Goal: Obtain resource: Obtain resource

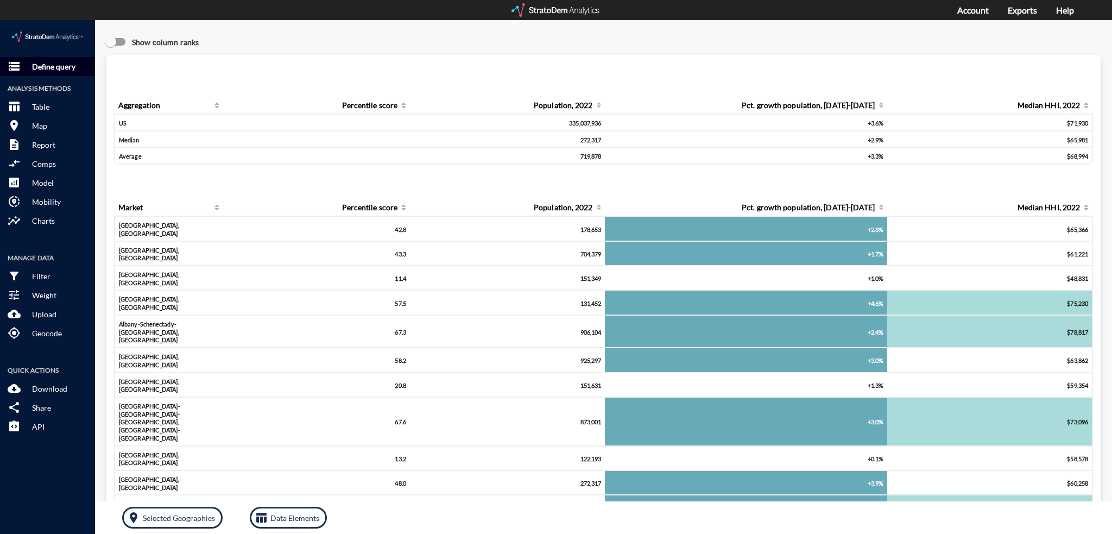
click p "Define query"
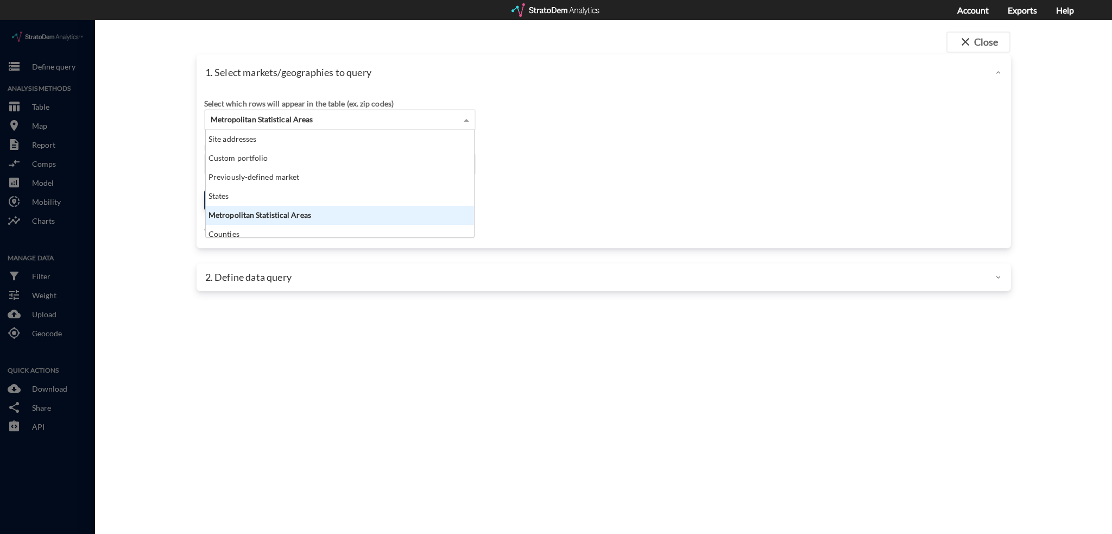
click span "Metropolitan Statistical Areas"
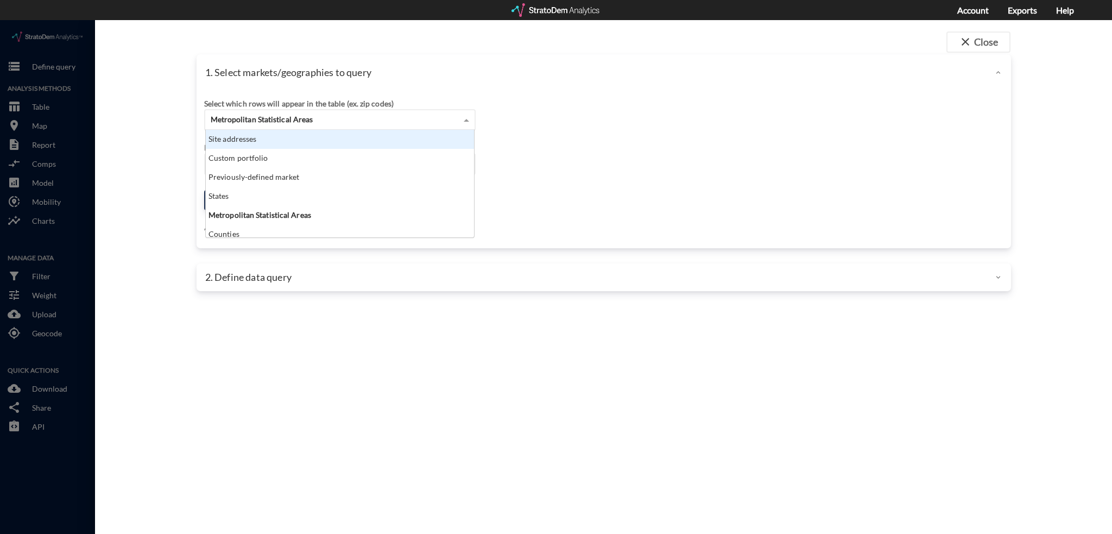
click div "Site addresses"
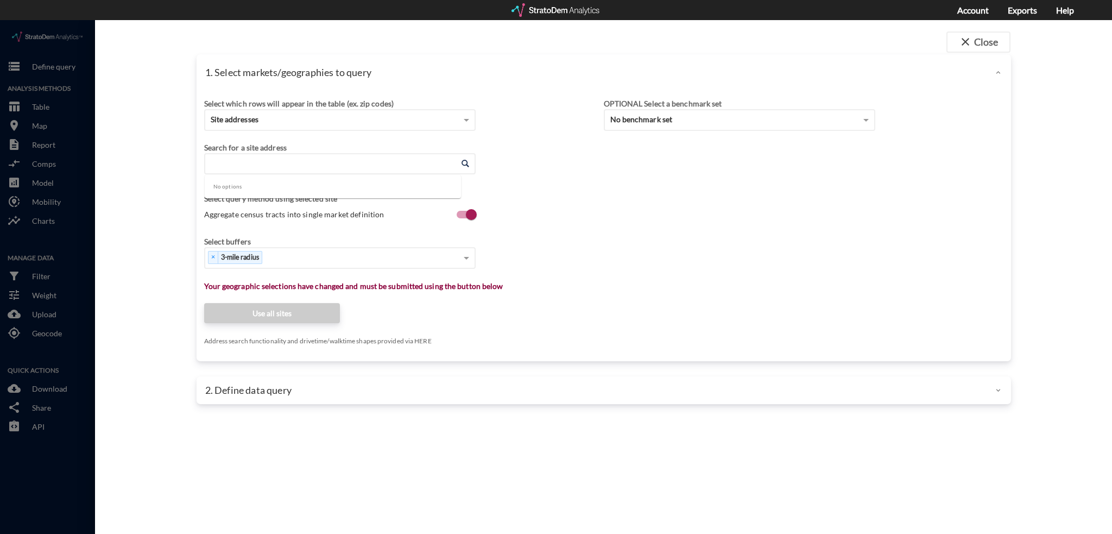
click input "Enter an address"
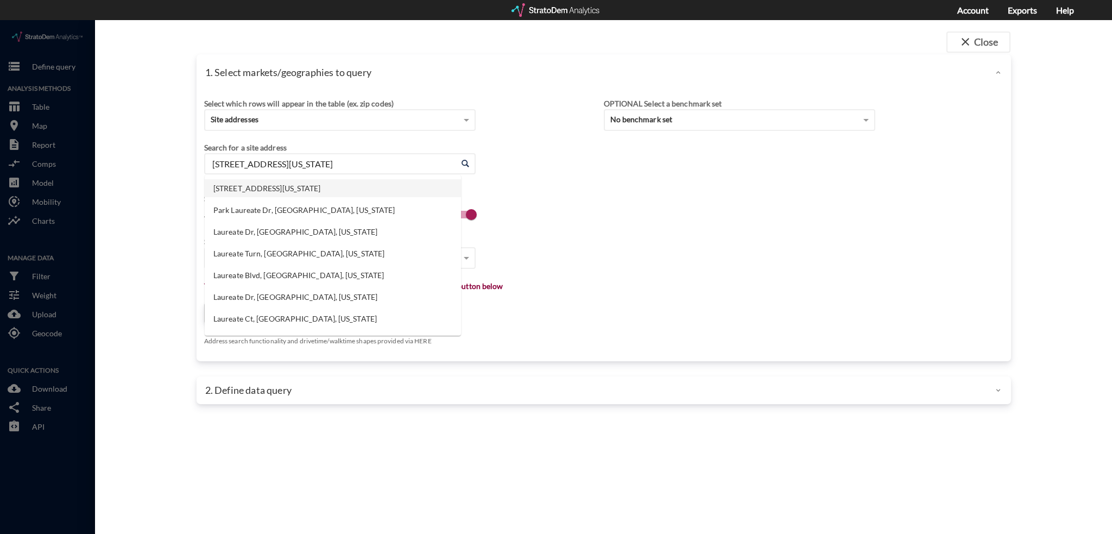
click li "401 Laureate Way, Kannapolis, North Carolina"
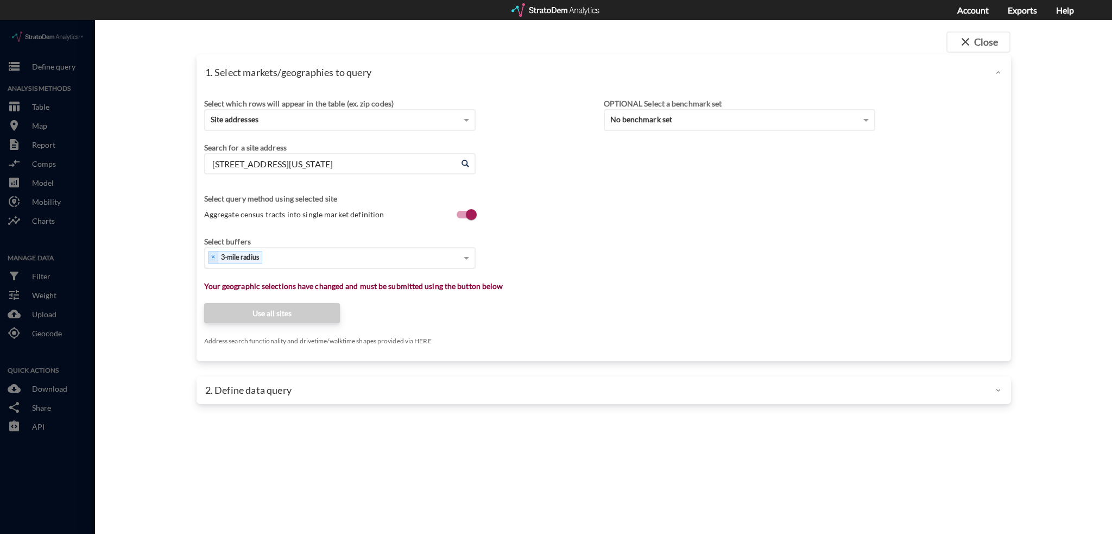
type input "401 Laureate Way, Kannapolis, North Carolina"
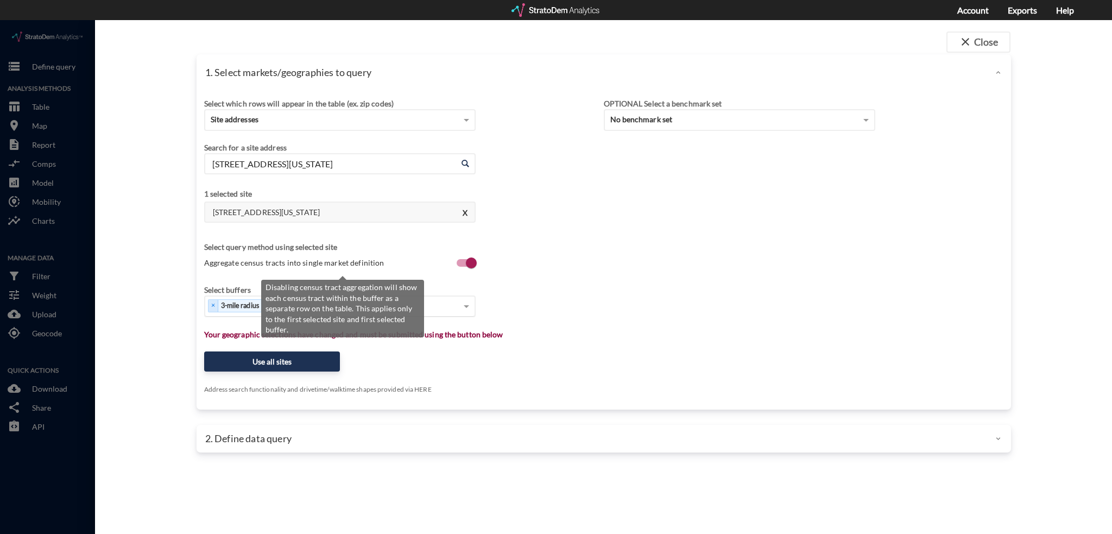
click span "Aggregate census tracts into single market definition"
click input "Aggregate census tracts into single market definition"
checkbox input "false"
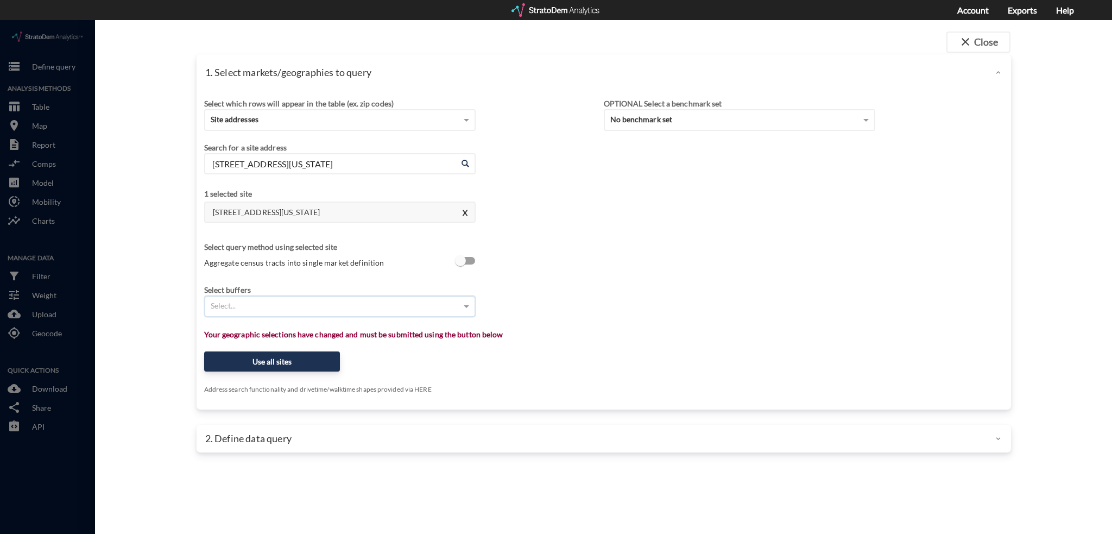
click div "Select..."
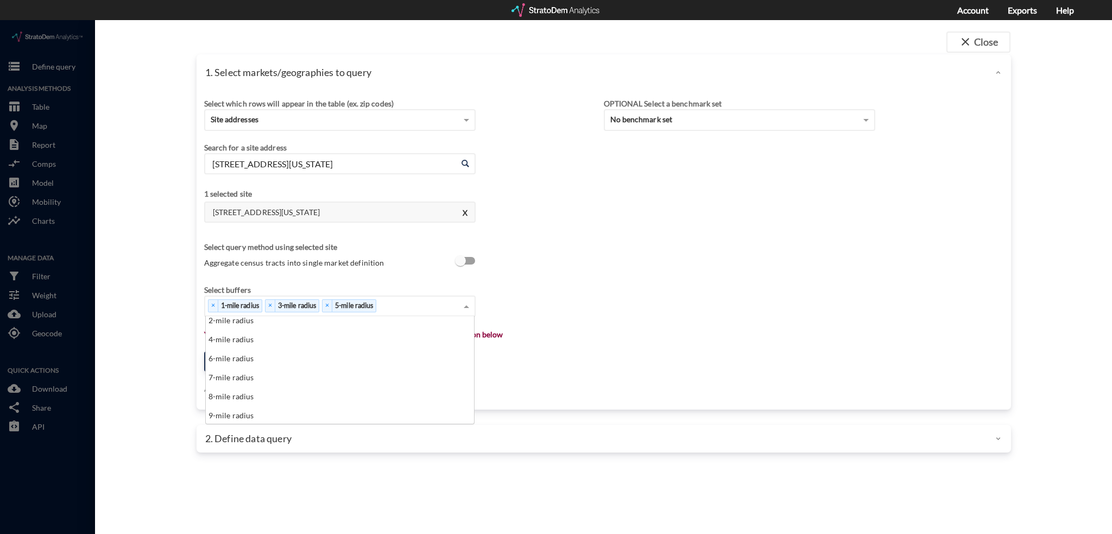
scroll to position [43, 0]
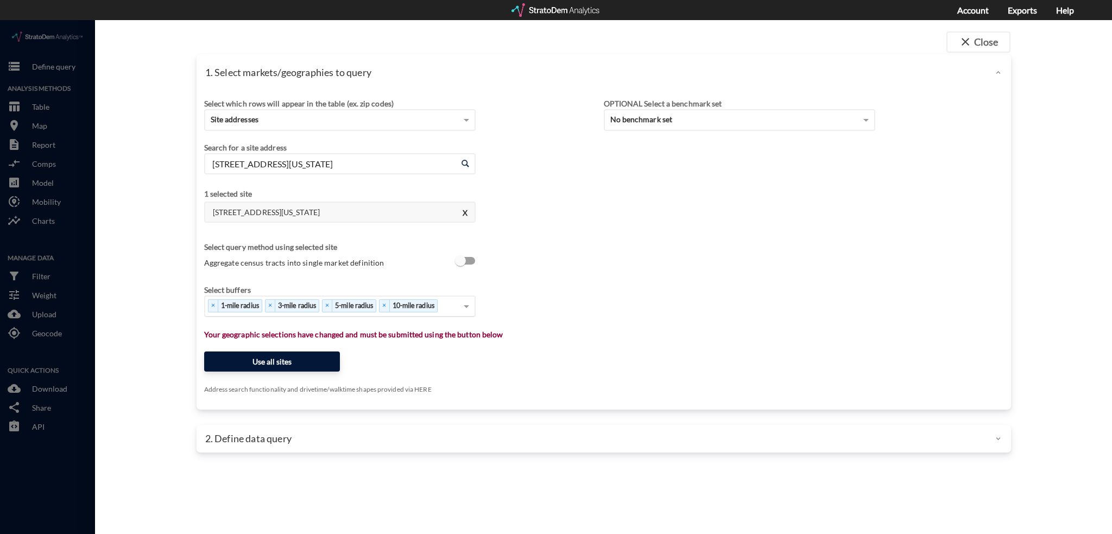
click button "Use all sites"
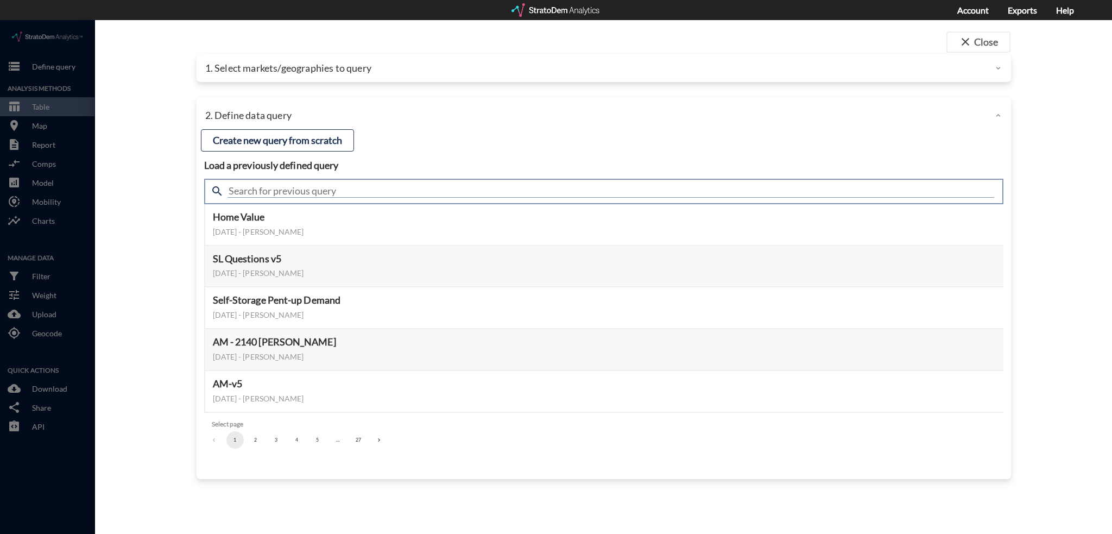
click input "text"
type input "housing demand"
click input "housing demand"
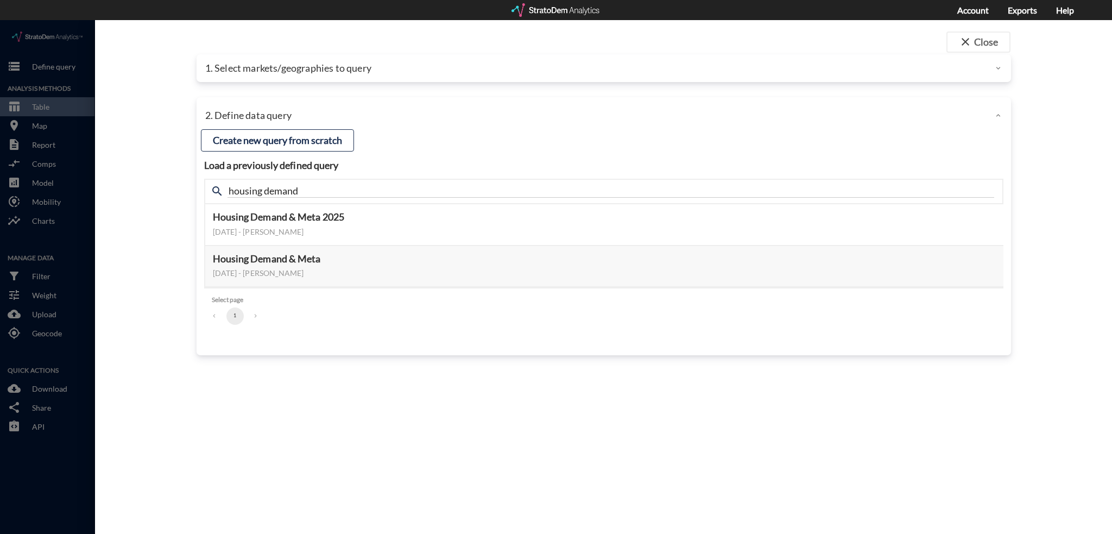
click div "close Close 1. Select markets/geographies to query Select which rows will appea…"
click button "Select this query"
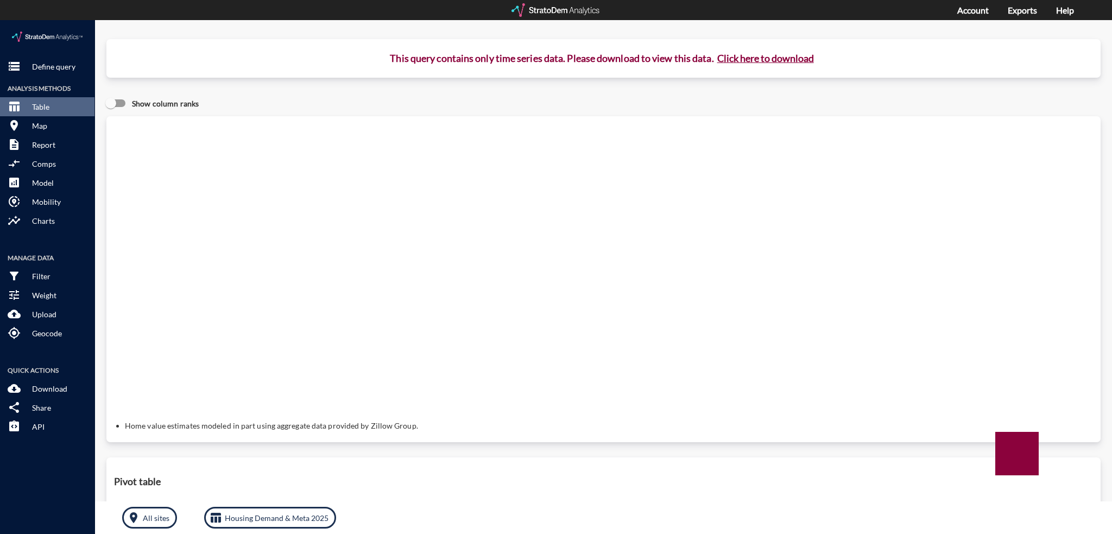
click button "Click here to download"
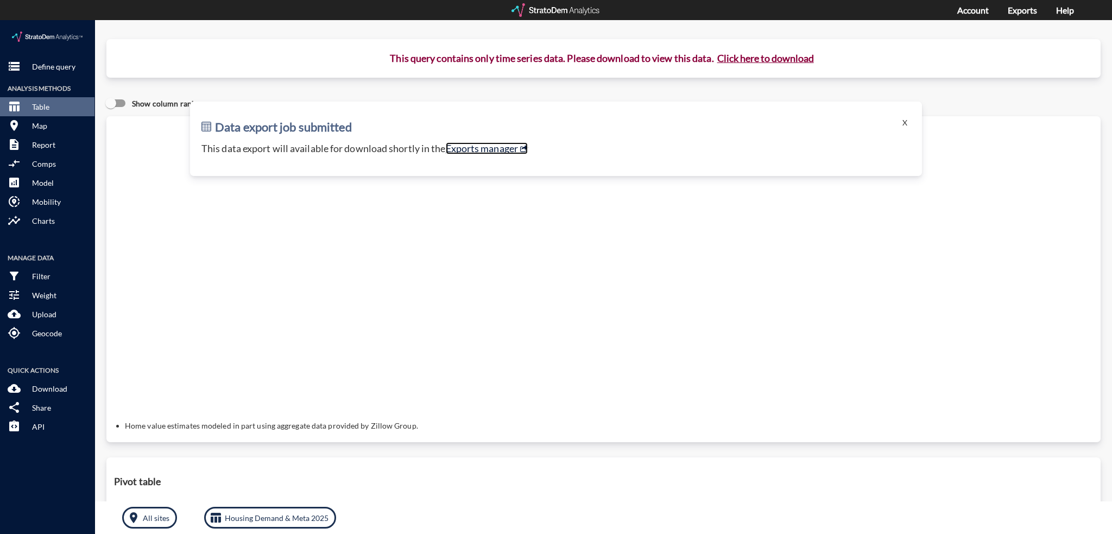
click link "Exports manager"
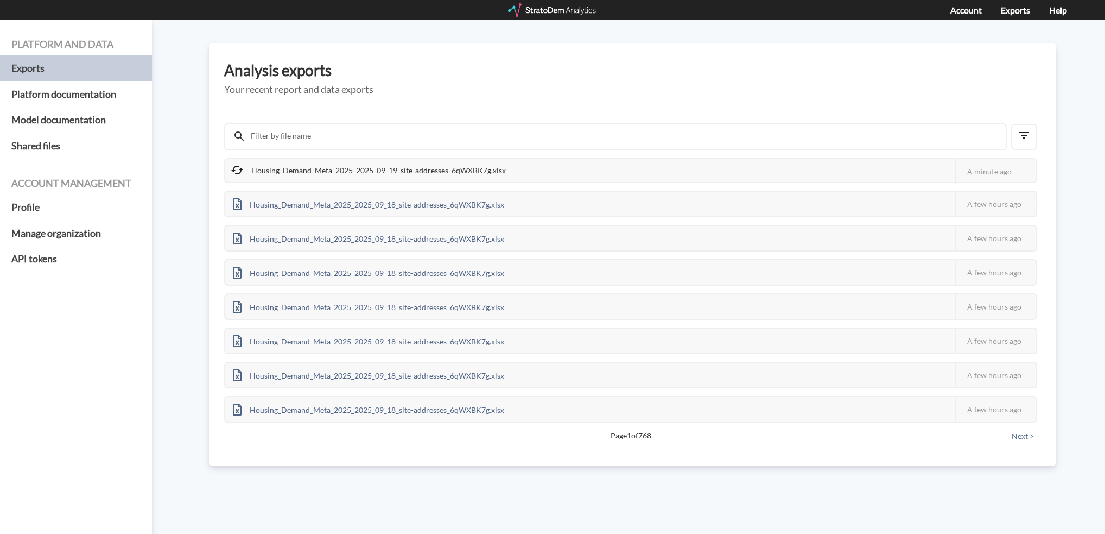
click at [459, 169] on div "Housing_Demand_Meta_2025_2025_09_19_site-addresses_6qWXBK7g.xlsx" at bounding box center [369, 170] width 288 height 23
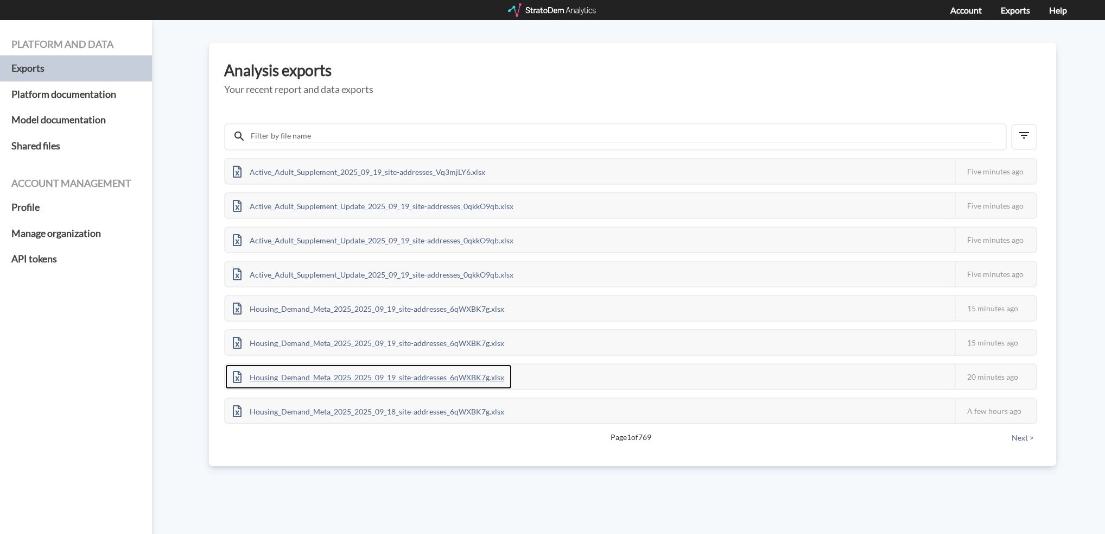
click at [471, 377] on div "Housing_Demand_Meta_2025_2025_09_19_site-addresses_6qWXBK7g.xlsx" at bounding box center [368, 376] width 287 height 24
click at [755, 47] on div "Analysis exports Your recent report and data exports Active_Adult_Supplement_20…" at bounding box center [632, 254] width 847 height 423
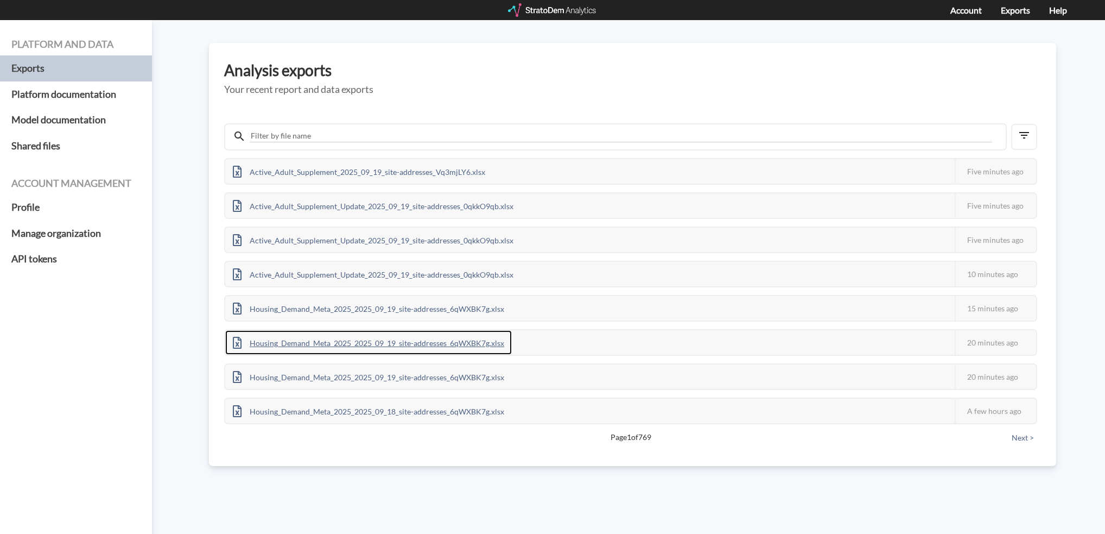
click at [417, 343] on div "Housing_Demand_Meta_2025_2025_09_19_site-addresses_6qWXBK7g.xlsx" at bounding box center [368, 342] width 287 height 24
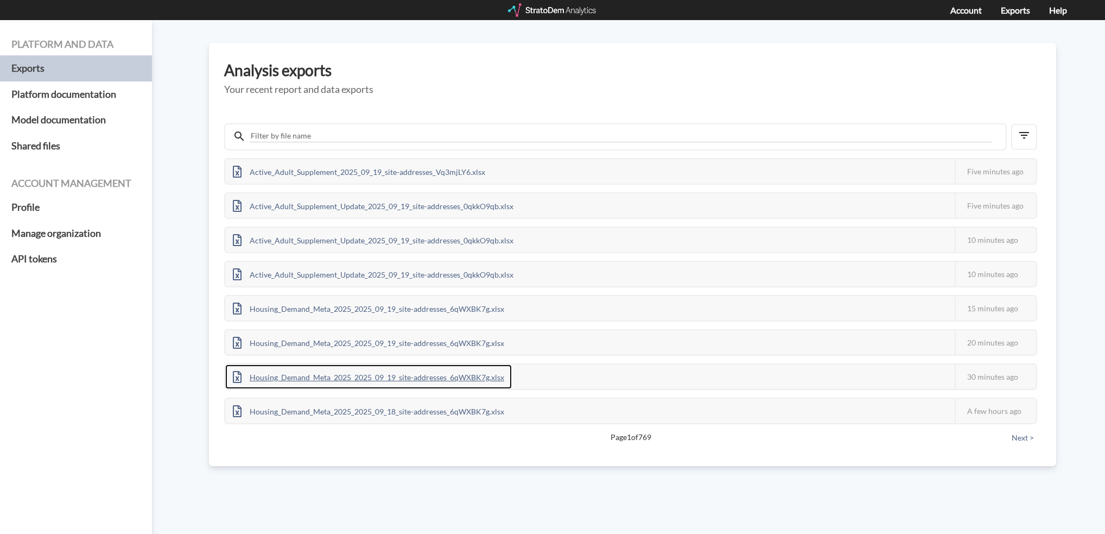
click at [365, 373] on div "Housing_Demand_Meta_2025_2025_09_19_site-addresses_6qWXBK7g.xlsx" at bounding box center [368, 376] width 287 height 24
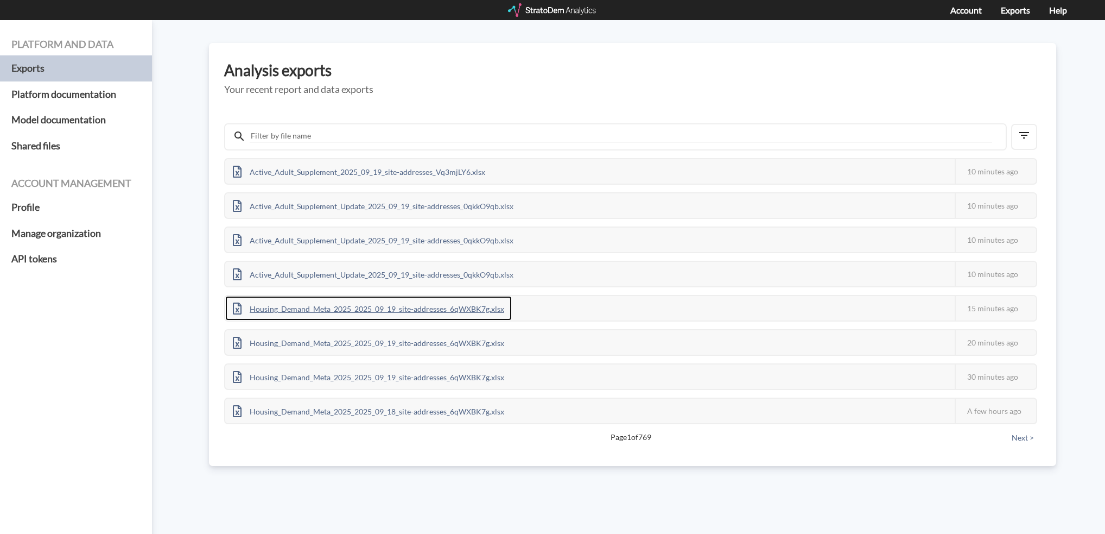
click at [442, 308] on div "Housing_Demand_Meta_2025_2025_09_19_site-addresses_6qWXBK7g.xlsx" at bounding box center [368, 308] width 287 height 24
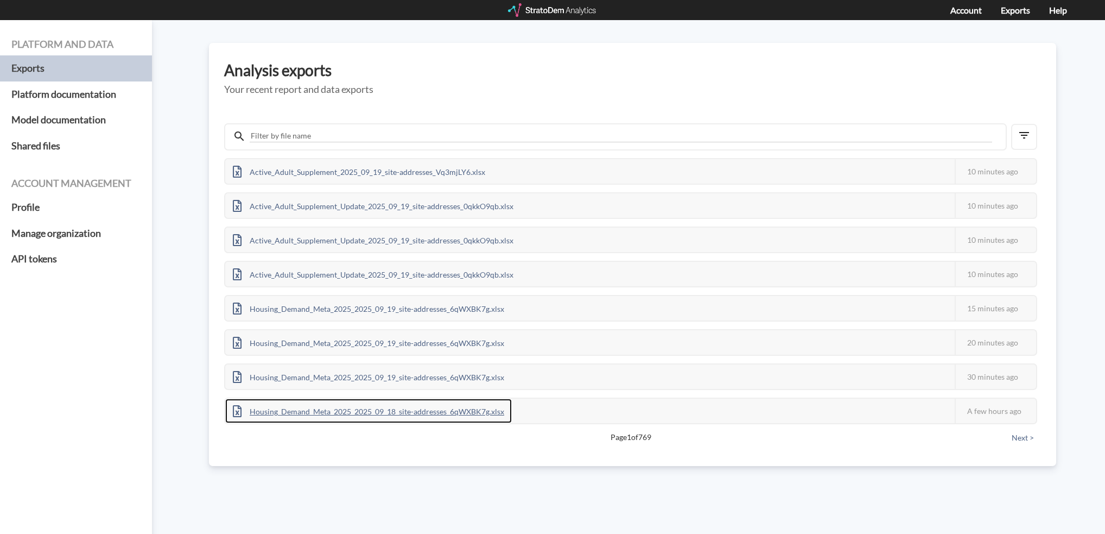
click at [457, 409] on div "Housing_Demand_Meta_2025_2025_09_18_site-addresses_6qWXBK7g.xlsx" at bounding box center [368, 410] width 287 height 24
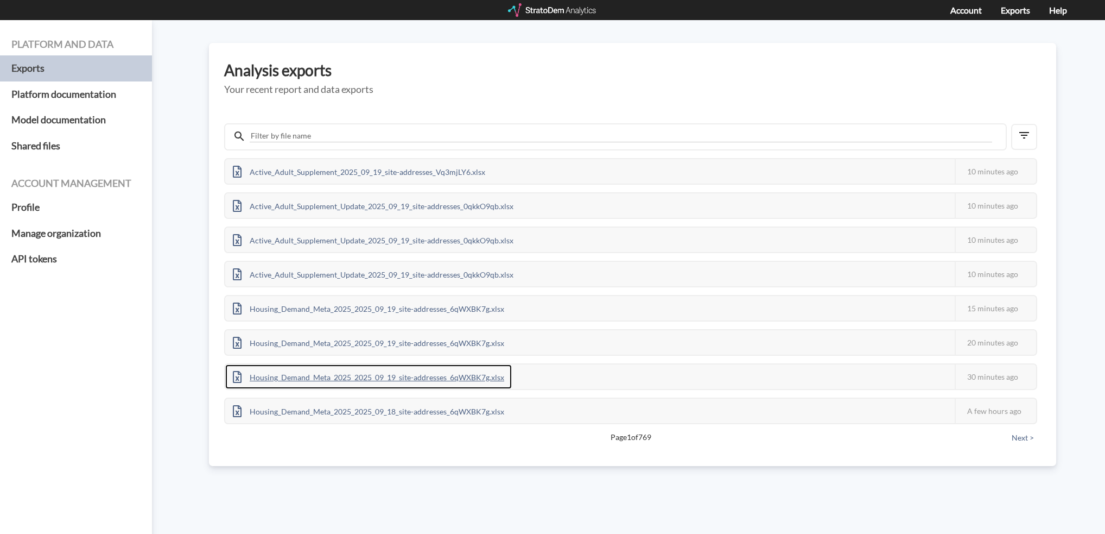
click at [428, 374] on div "Housing_Demand_Meta_2025_2025_09_19_site-addresses_6qWXBK7g.xlsx" at bounding box center [368, 376] width 287 height 24
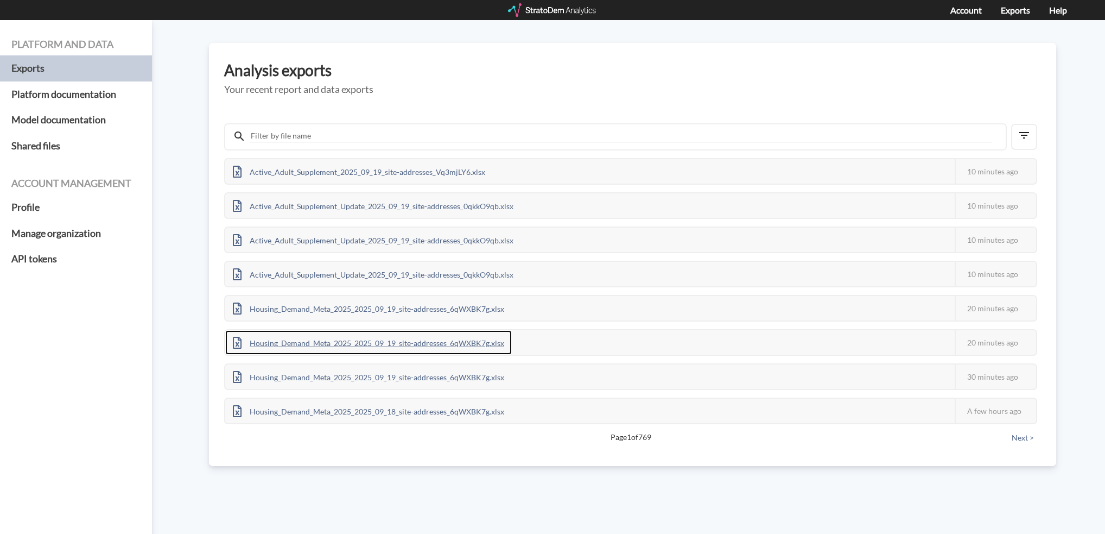
click at [473, 343] on div "Housing_Demand_Meta_2025_2025_09_19_site-addresses_6qWXBK7g.xlsx" at bounding box center [368, 342] width 287 height 24
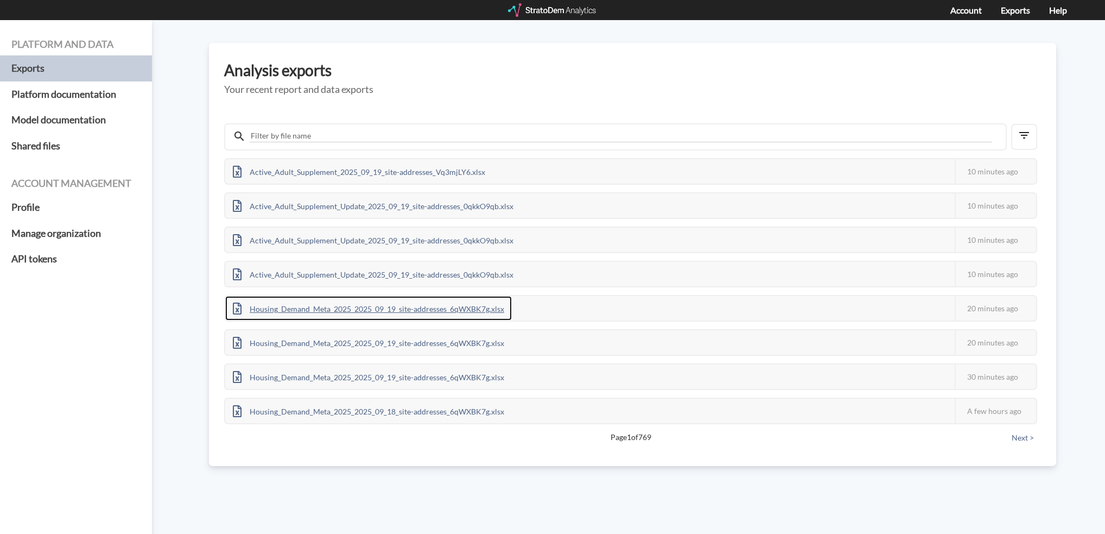
click at [405, 308] on div "Housing_Demand_Meta_2025_2025_09_19_site-addresses_6qWXBK7g.xlsx" at bounding box center [368, 308] width 287 height 24
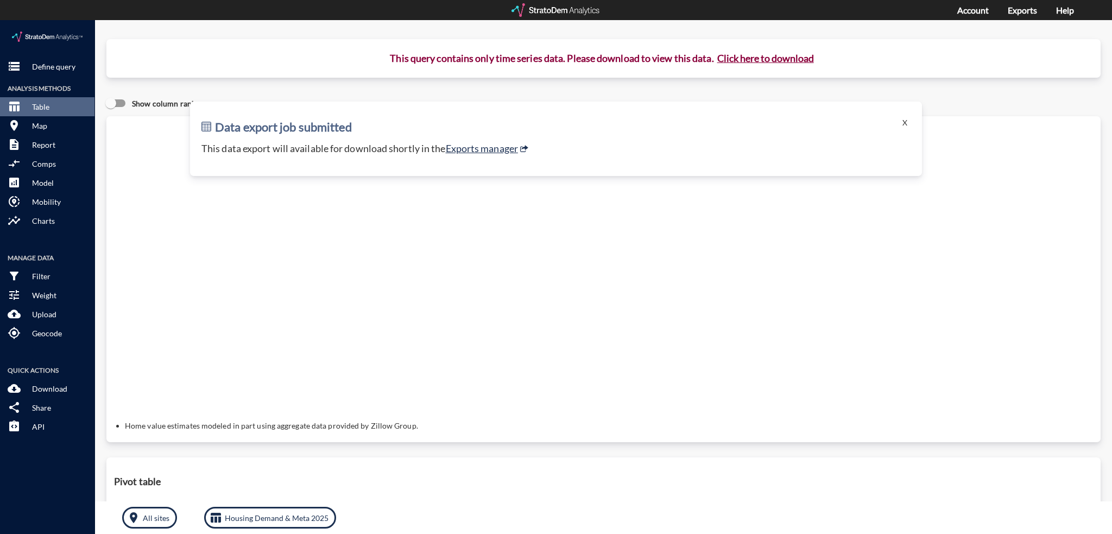
click p "Define query"
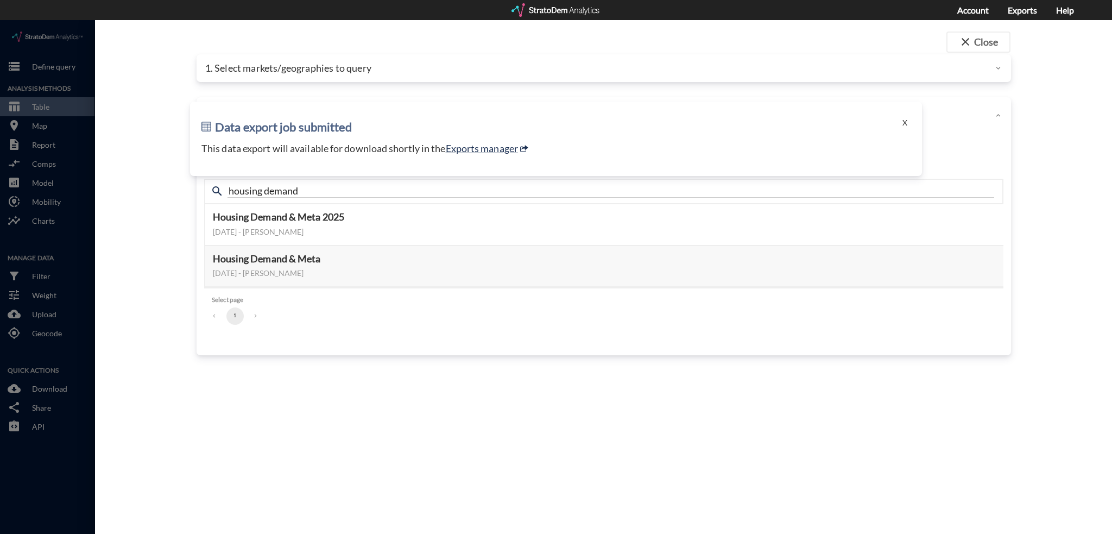
drag, startPoint x: 170, startPoint y: 183, endPoint x: 265, endPoint y: 55, distance: 158.7
click div "close Close 1. Select markets/geographies to query Select which rows will appea…"
click p "1. Select markets/geographies to query"
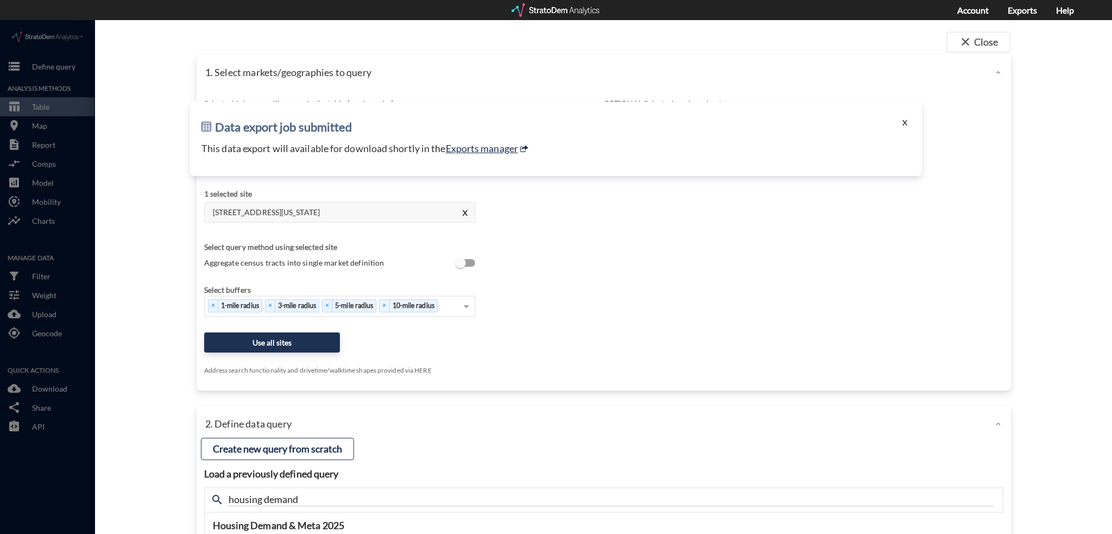
click button "X"
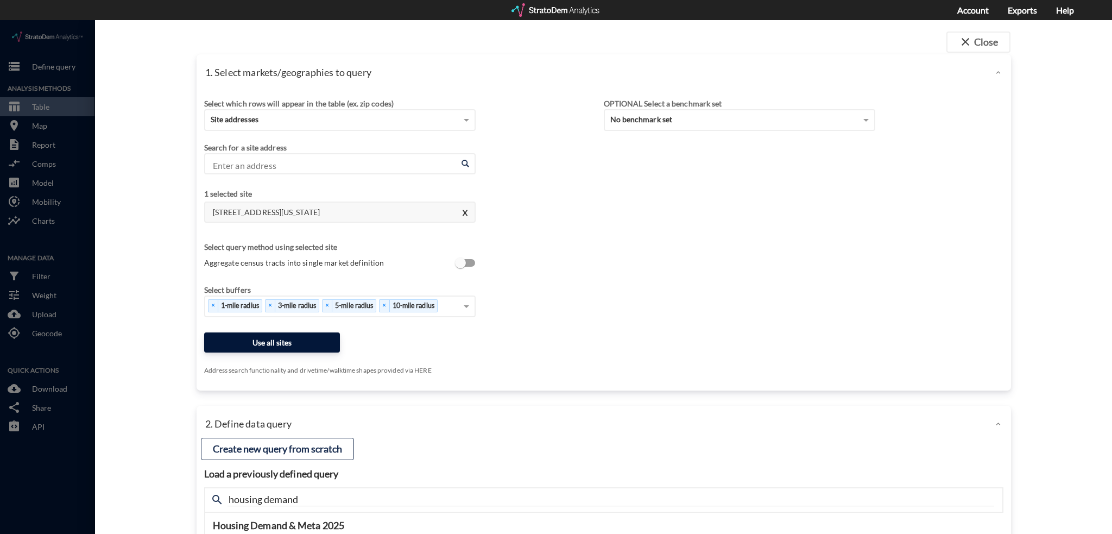
click button "Use all sites"
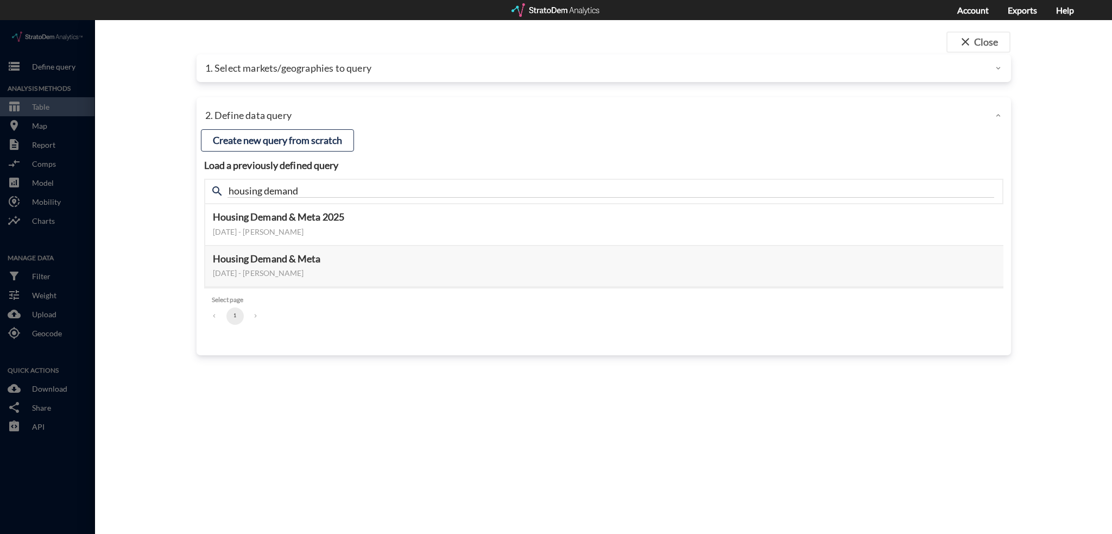
click div "1. Select markets/geographies to query"
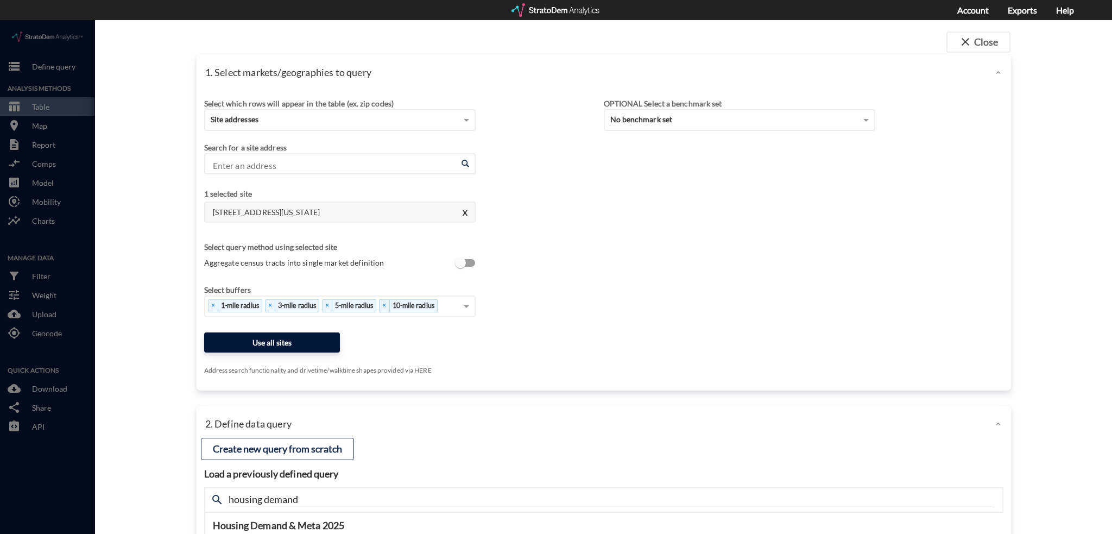
click button "Use all sites"
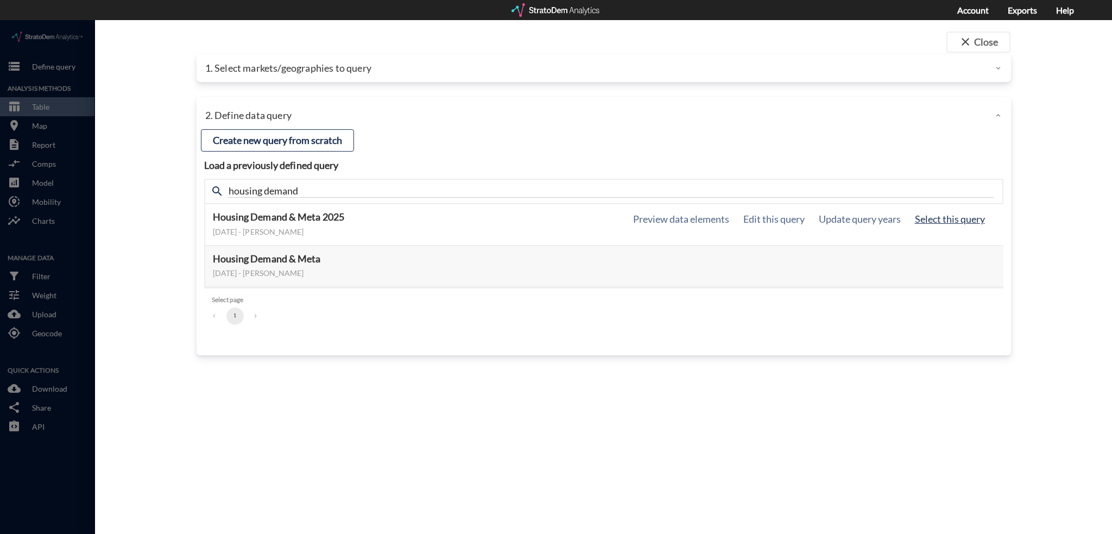
click button "Select this query"
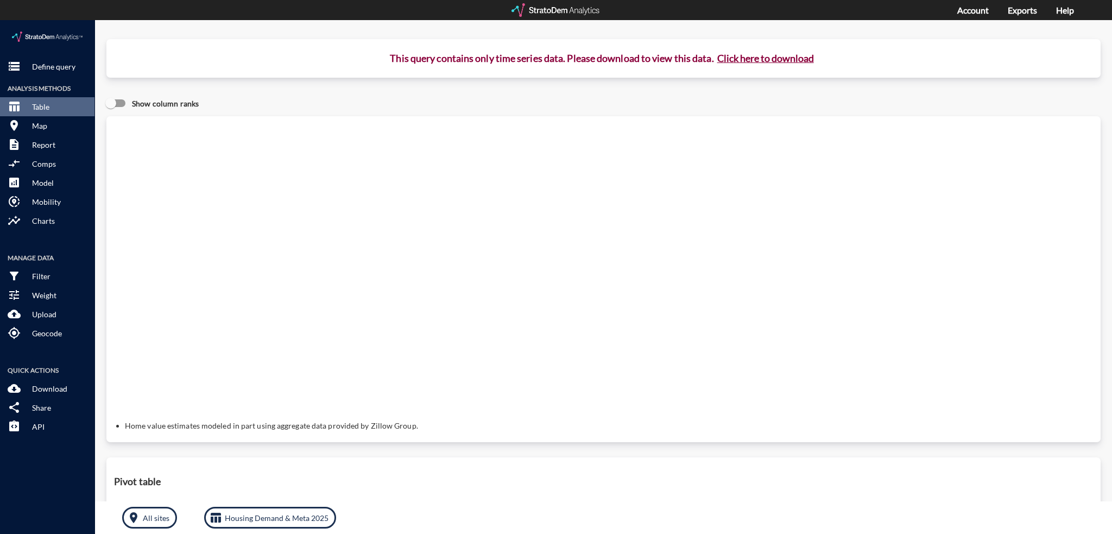
click button "Click here to download"
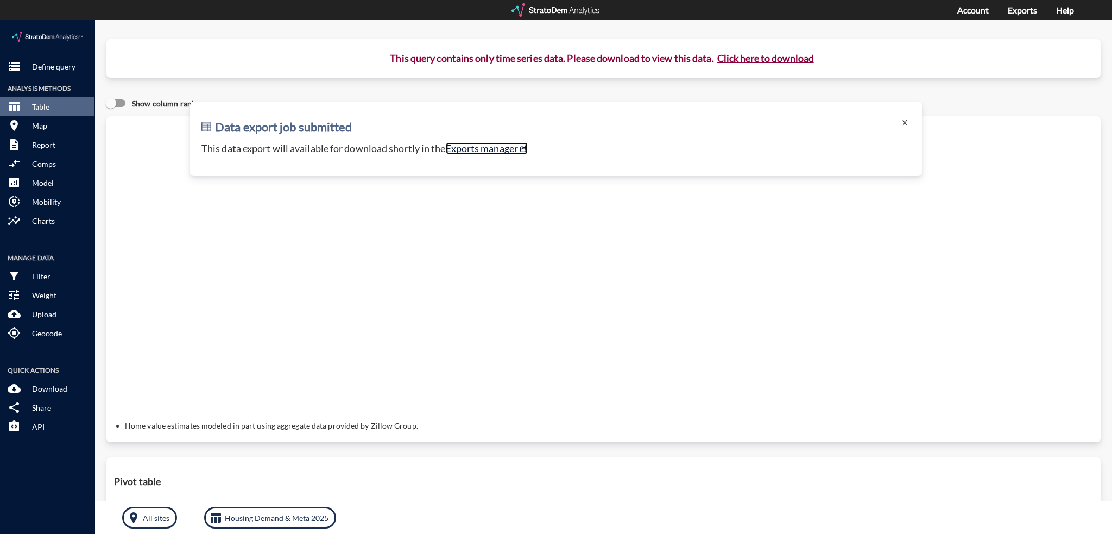
click link "Exports manager"
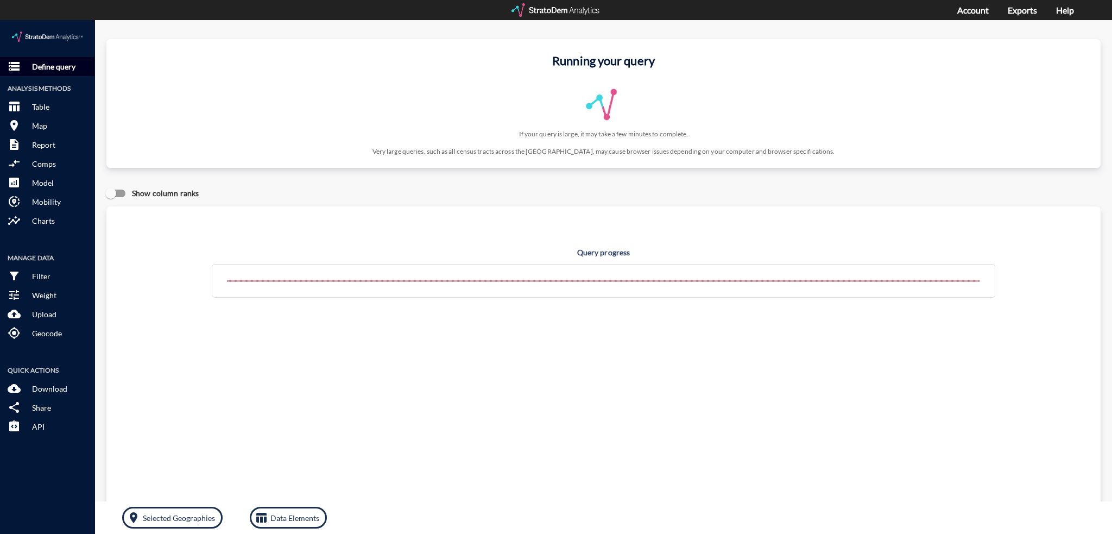
click p "Define query"
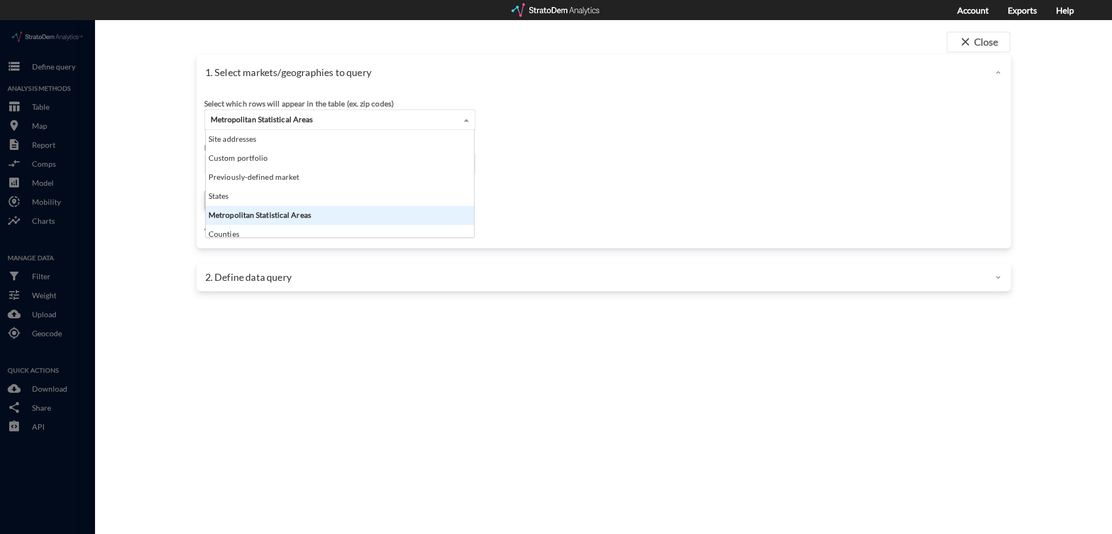
click span "Metropolitan Statistical Areas"
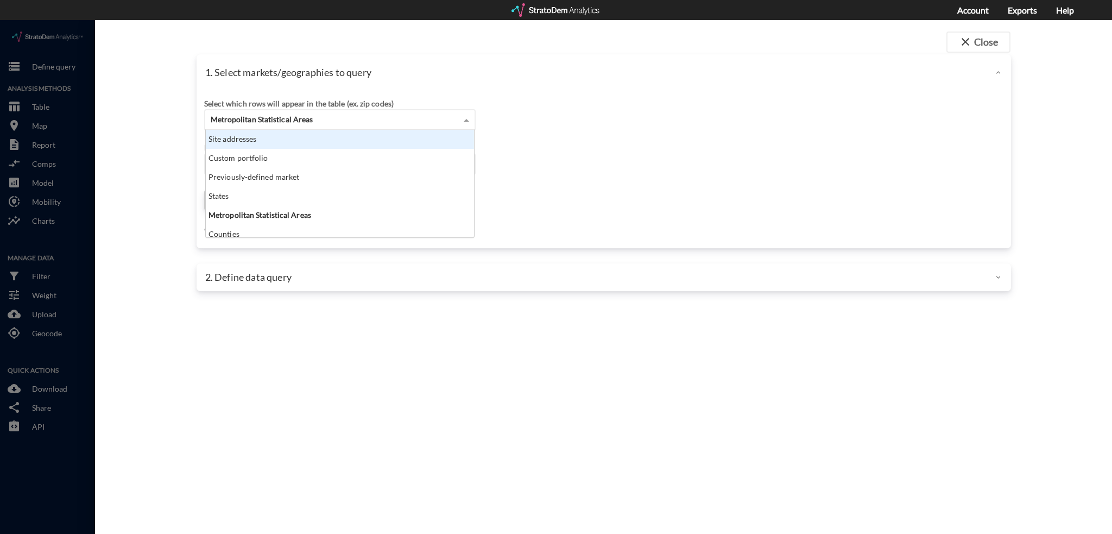
click div "Site addresses"
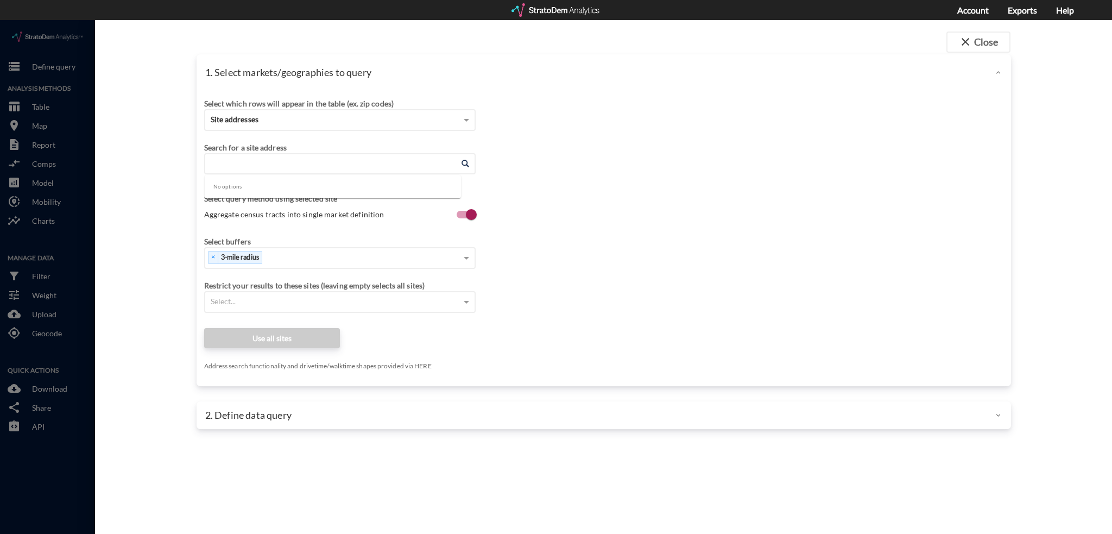
click input "Enter an address"
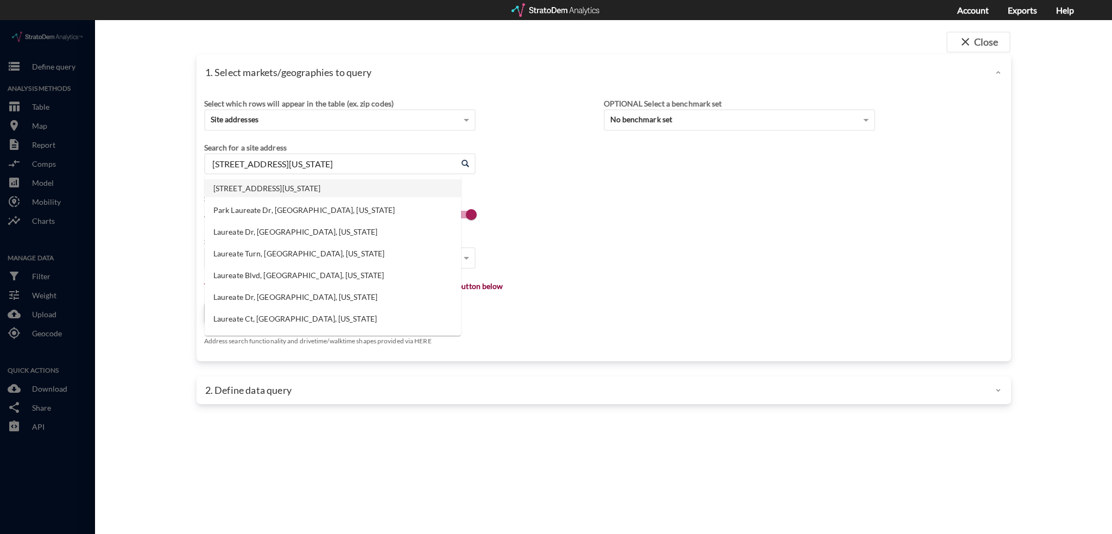
click li "[STREET_ADDRESS][US_STATE]"
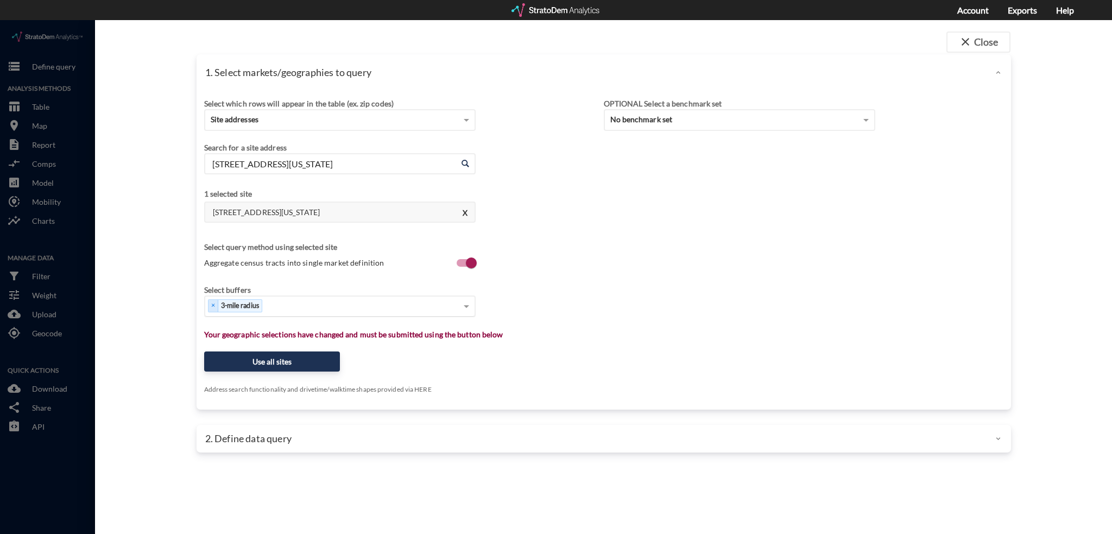
type input "[STREET_ADDRESS][US_STATE]"
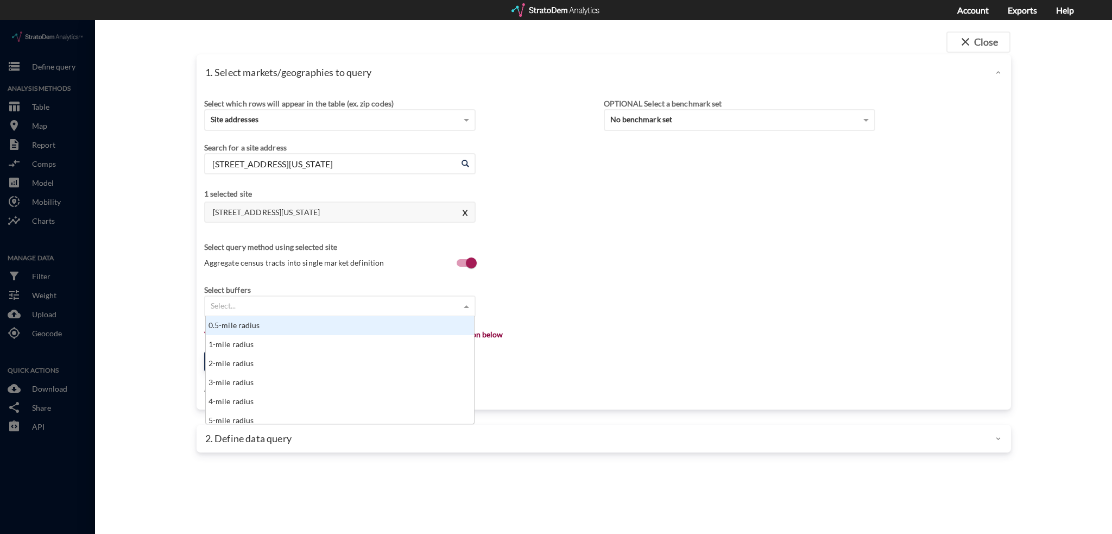
click div "Select..."
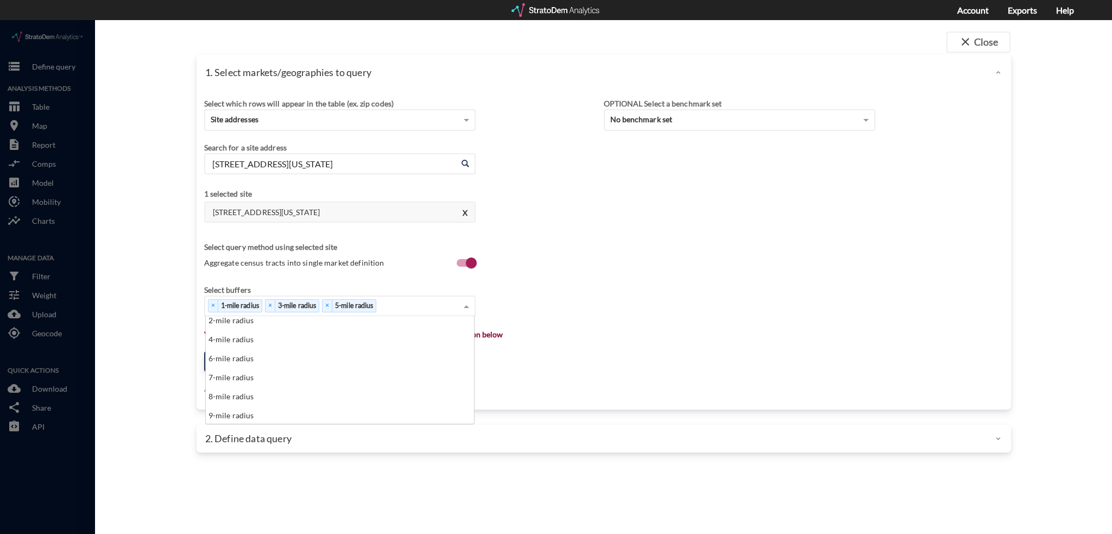
scroll to position [43, 0]
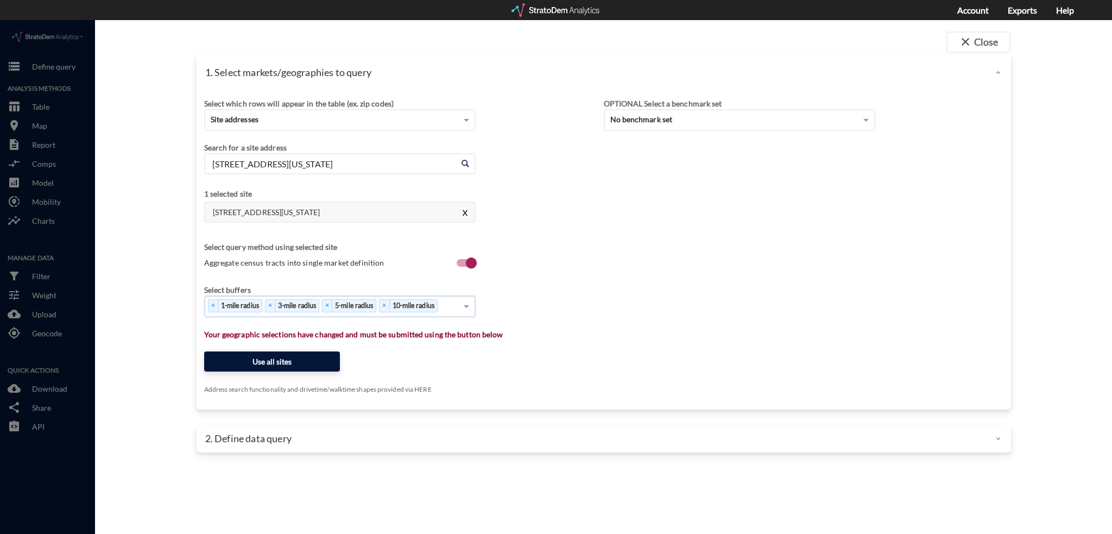
click button "Use all sites"
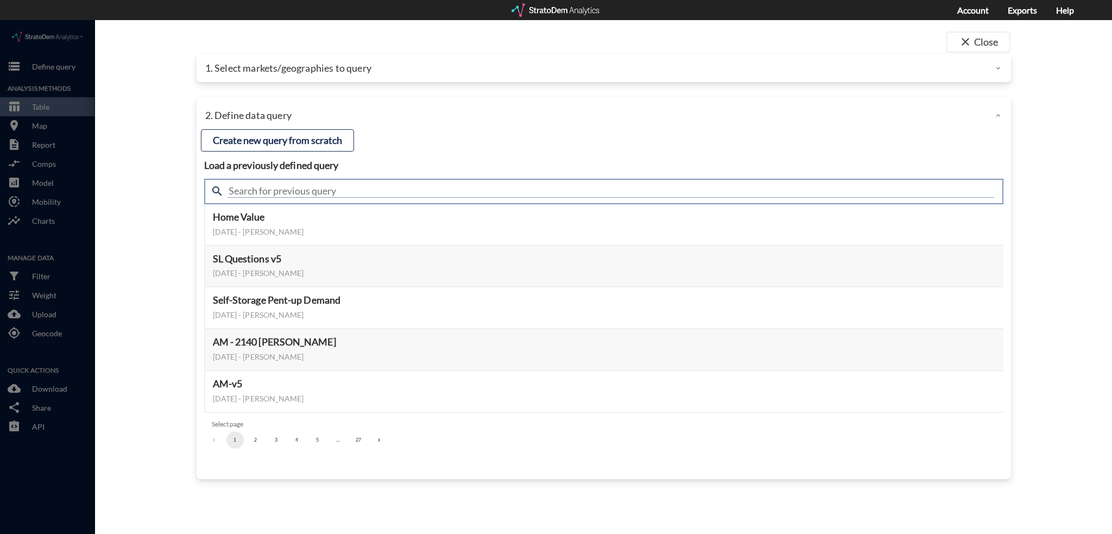
click input "text"
type input "housing demand"
click input "housing demand"
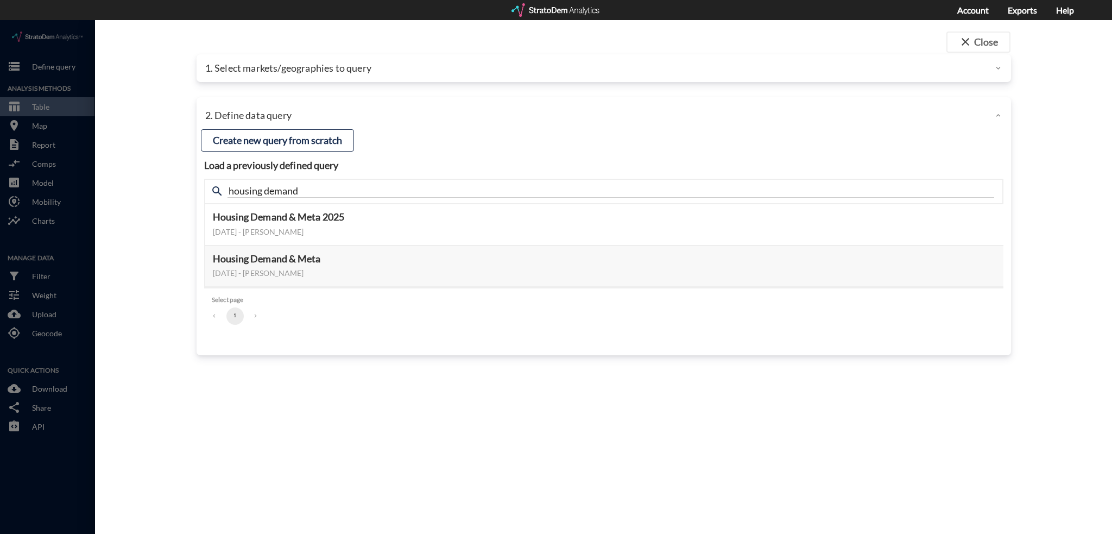
click div "Load a previously defined query Create new query from scratch search housing de…"
click button "Select this query"
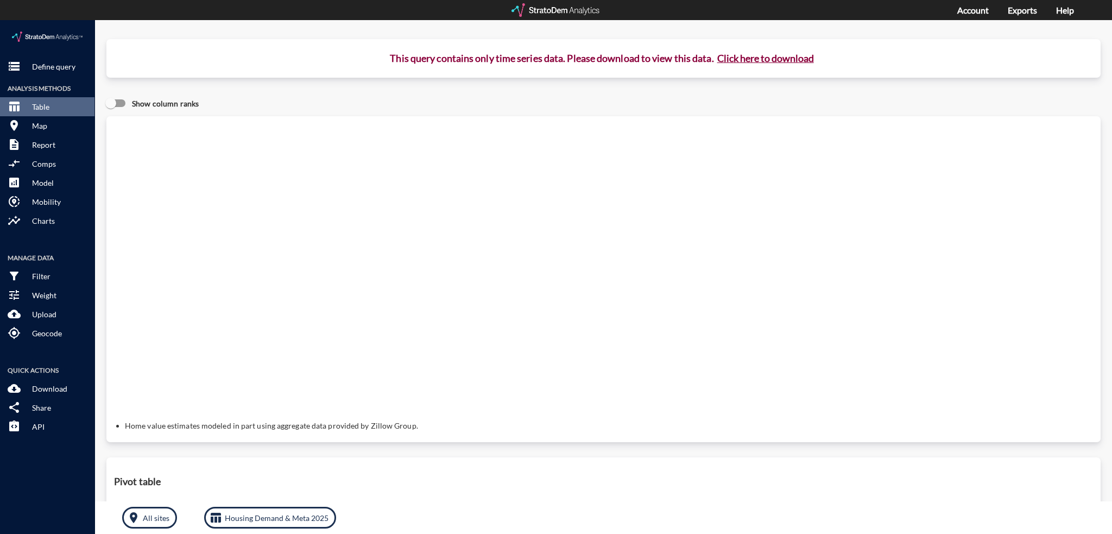
click button "Click here to download"
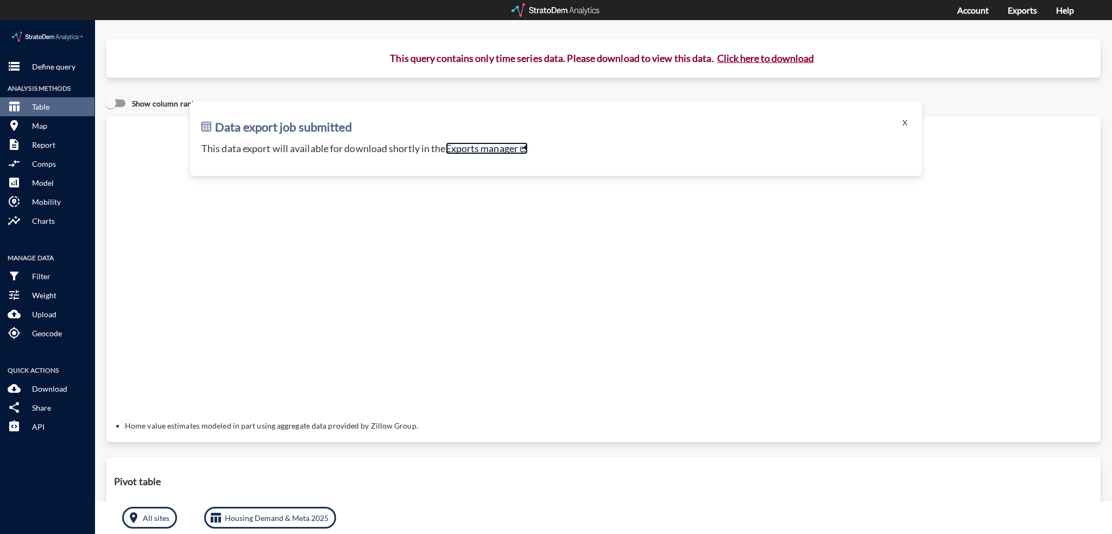
click link "Exports manager"
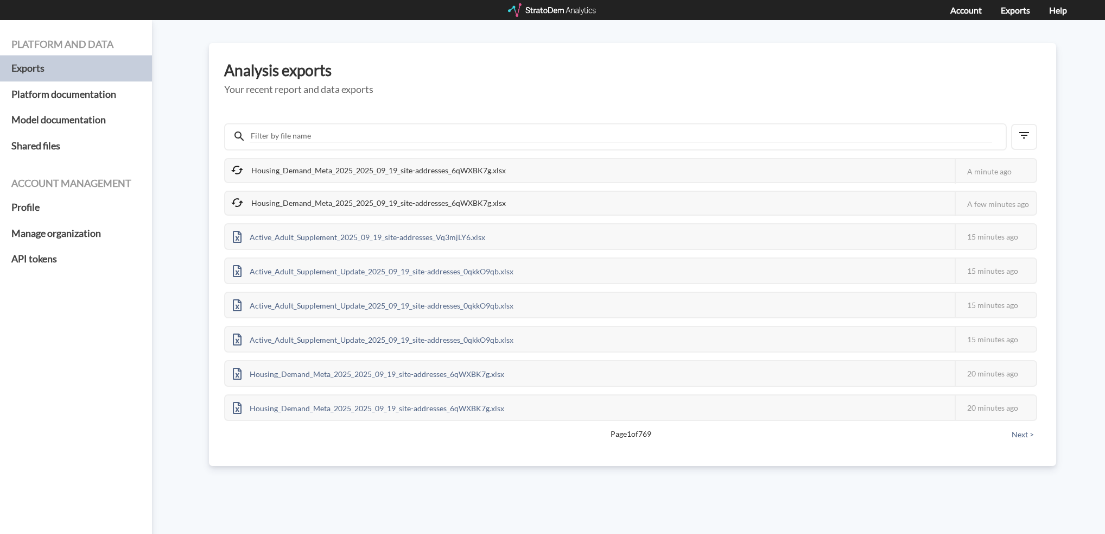
click at [683, 88] on h5 "Your recent report and data exports" at bounding box center [632, 89] width 817 height 11
click at [484, 197] on div "Housing_Demand_Meta_2025_2025_09_19_site-addresses_6qWXBK7g.xlsx" at bounding box center [368, 204] width 287 height 24
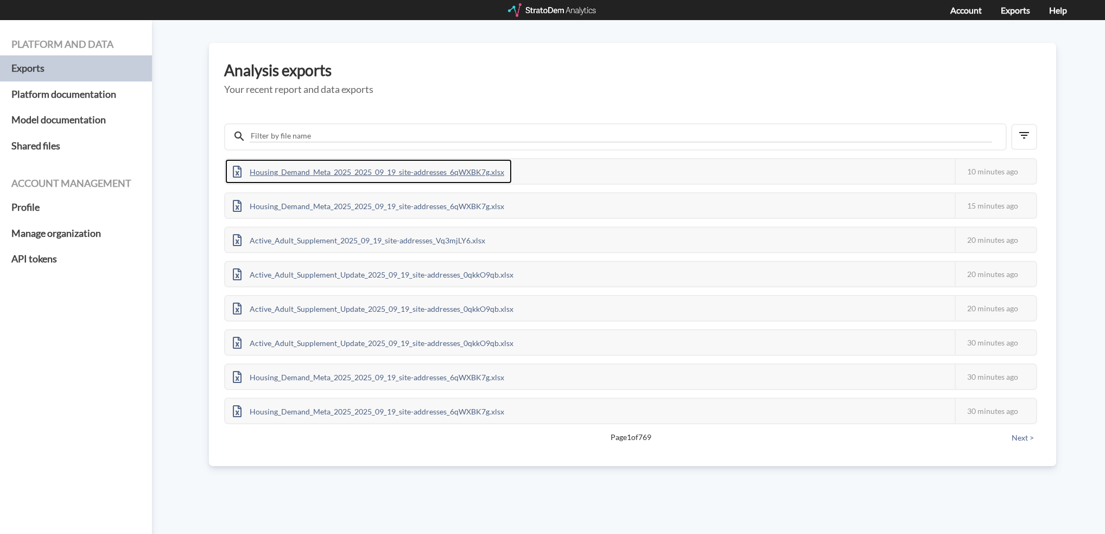
click at [427, 167] on div "Housing_Demand_Meta_2025_2025_09_19_site-addresses_6qWXBK7g.xlsx" at bounding box center [368, 171] width 287 height 24
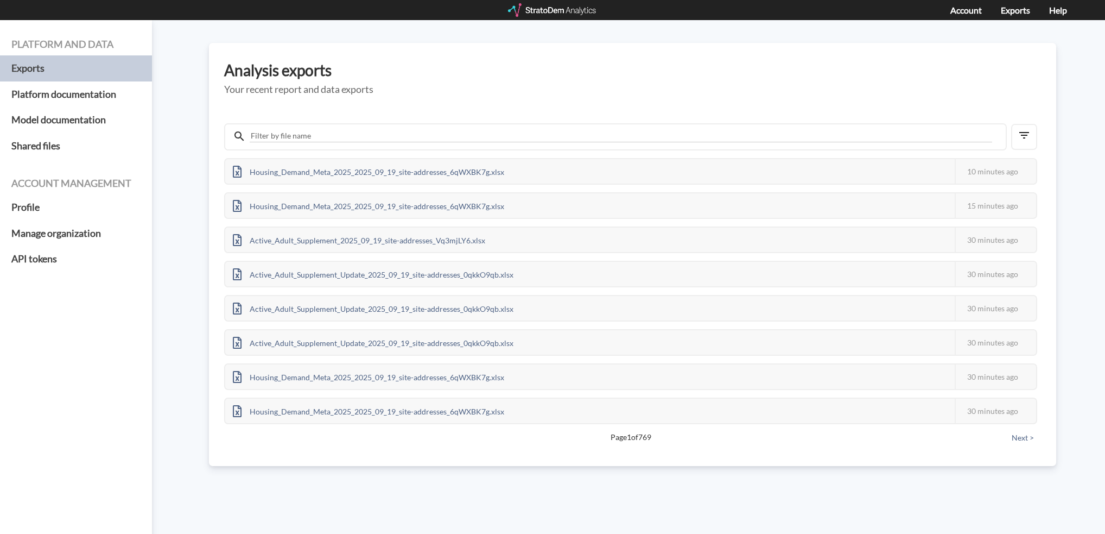
click at [701, 91] on h5 "Your recent report and data exports" at bounding box center [632, 89] width 817 height 11
click at [459, 58] on div "Analysis exports Your recent report and data exports Housing_Demand_Meta_2025_2…" at bounding box center [632, 254] width 847 height 423
click at [528, 12] on div at bounding box center [553, 10] width 90 height 14
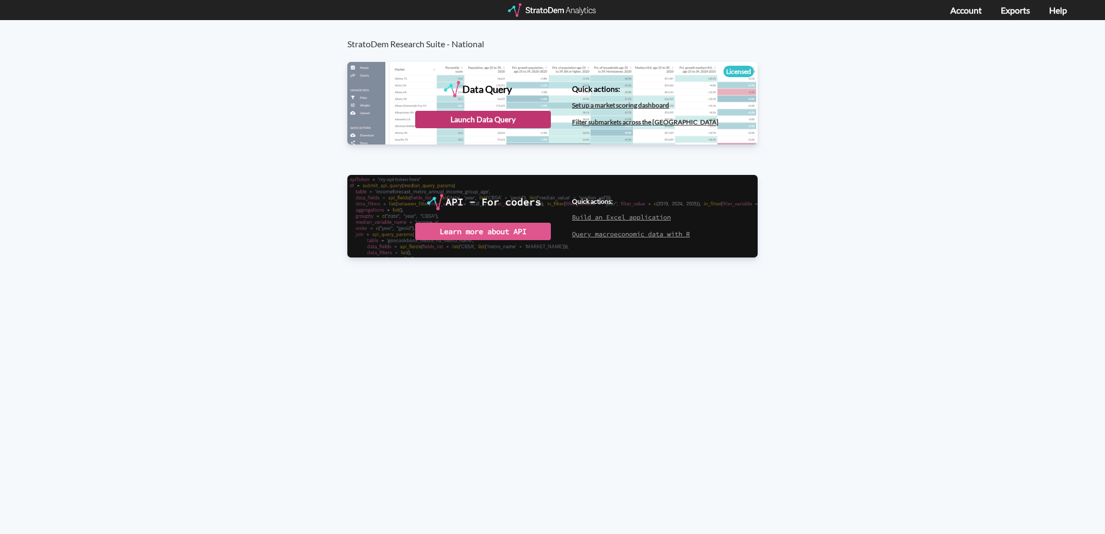
click at [509, 119] on div "Launch Data Query" at bounding box center [483, 119] width 136 height 17
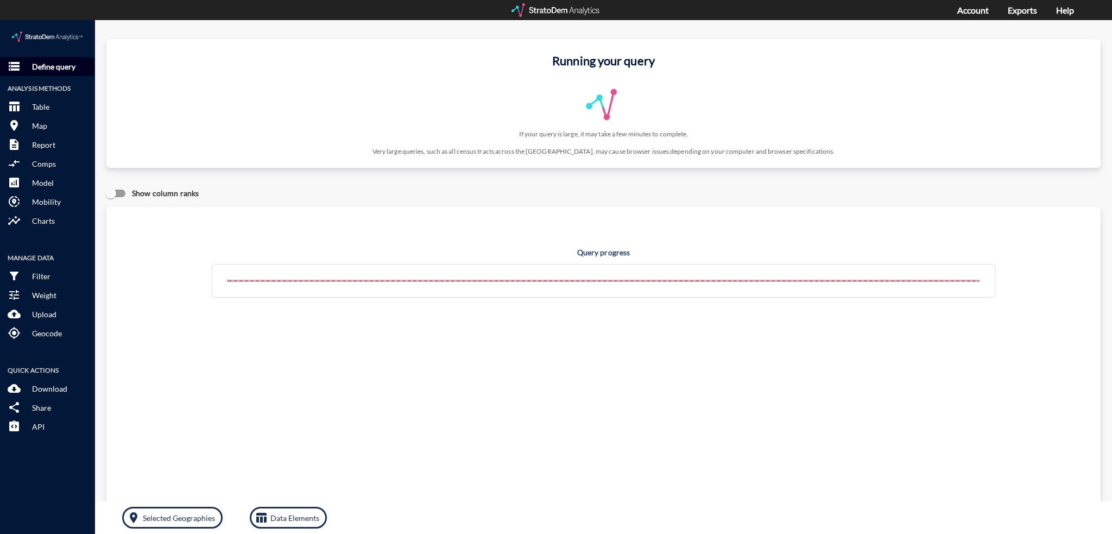
click p "Define query"
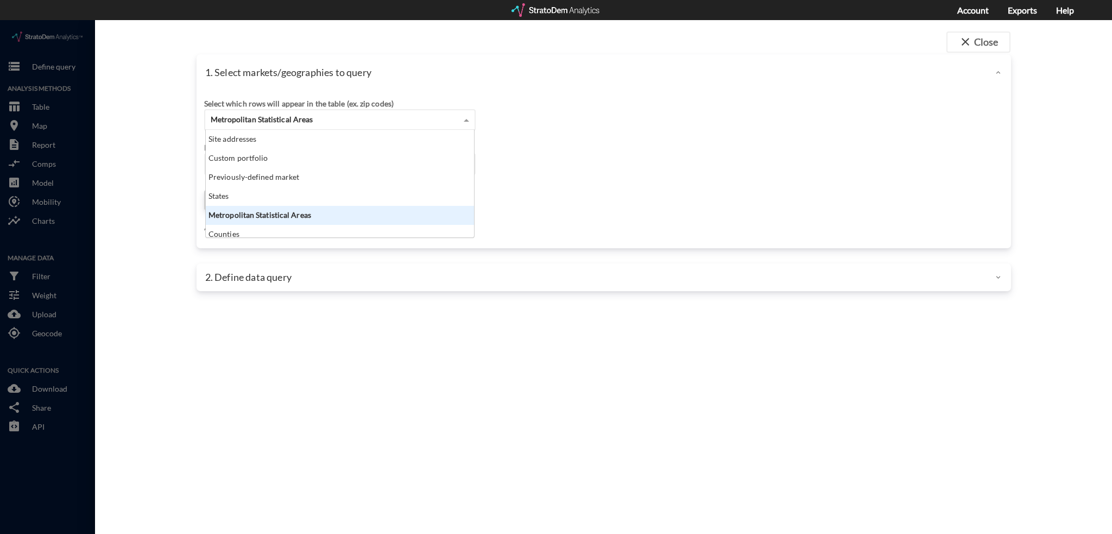
click span "Metropolitan Statistical Areas"
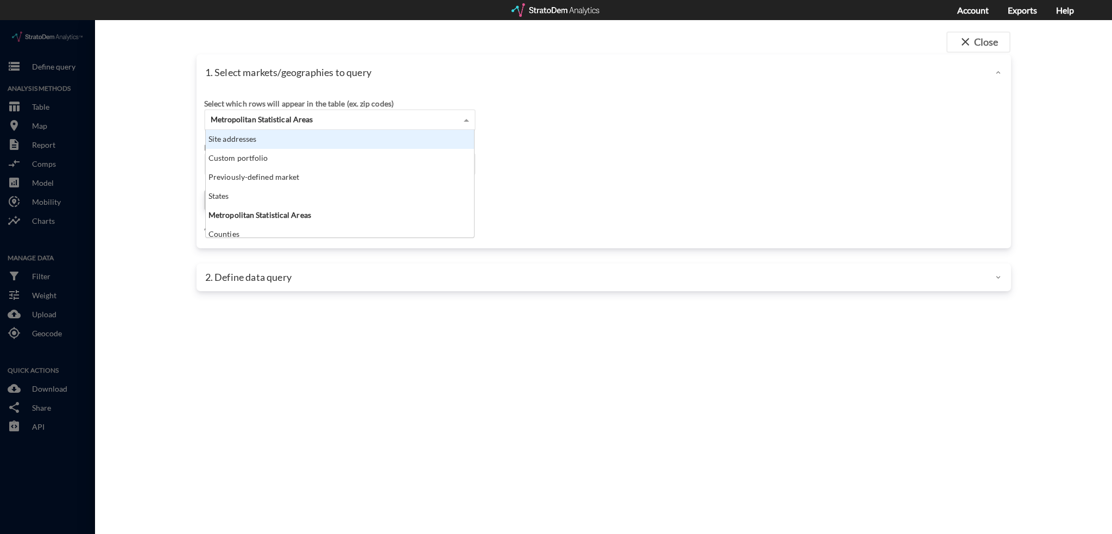
click div "Site addresses"
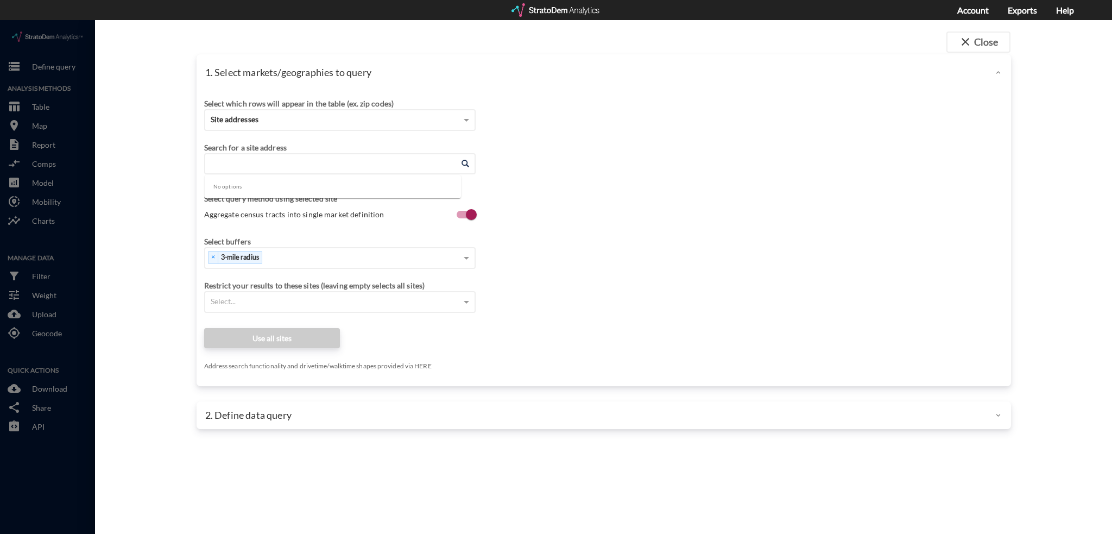
click input "Enter an address"
paste input "[STREET_ADDRESS]"
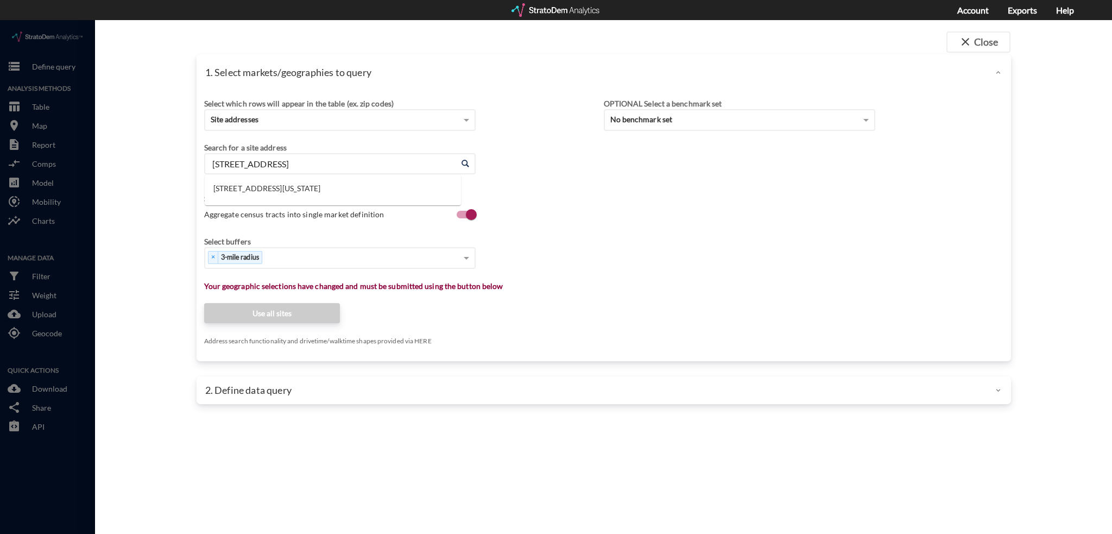
type input "[STREET_ADDRESS]"
click div "1. Select markets/geographies to query Select which rows will appear in the tab…"
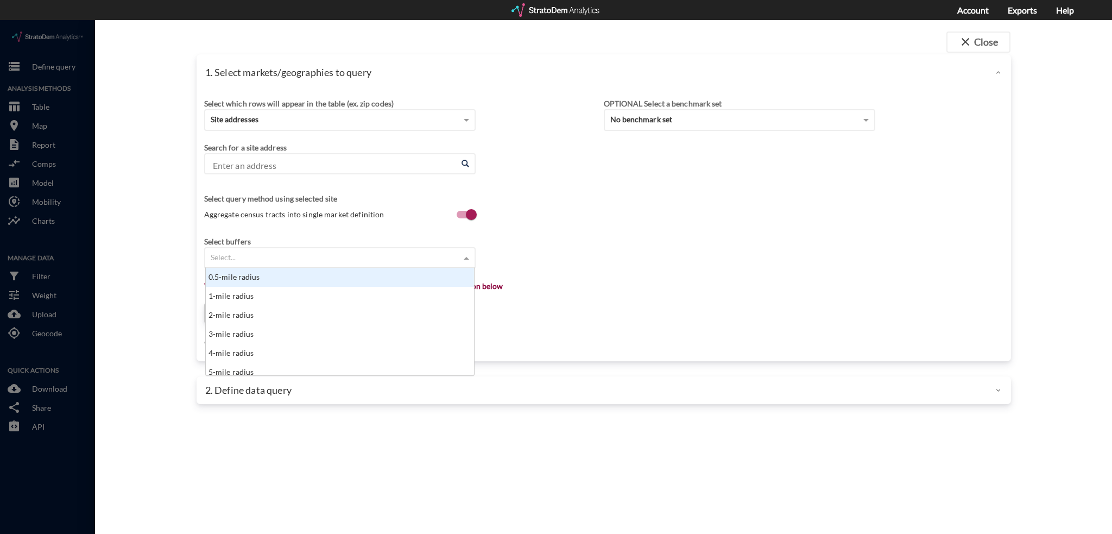
click div "Select..."
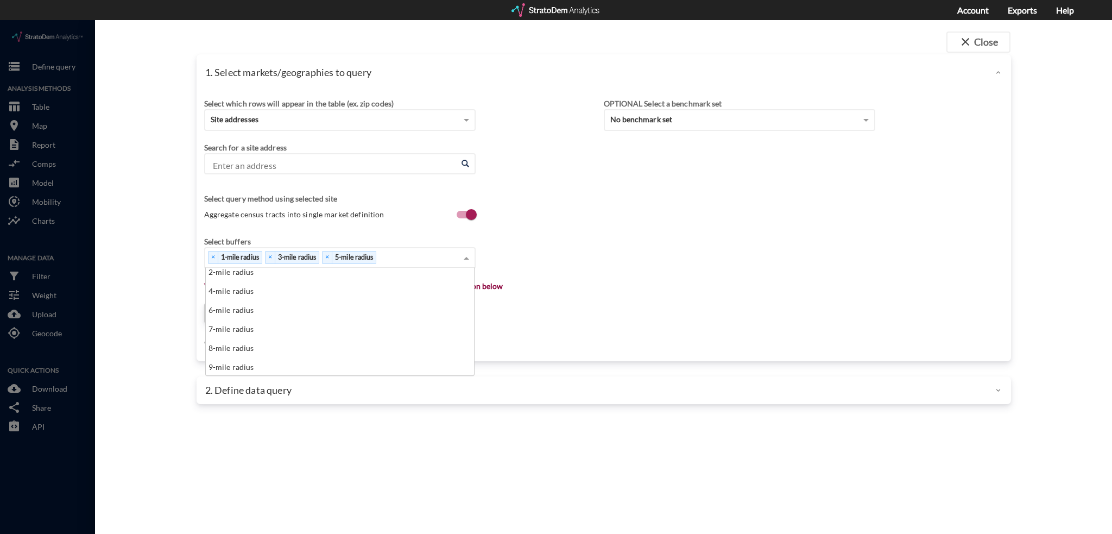
scroll to position [43, 0]
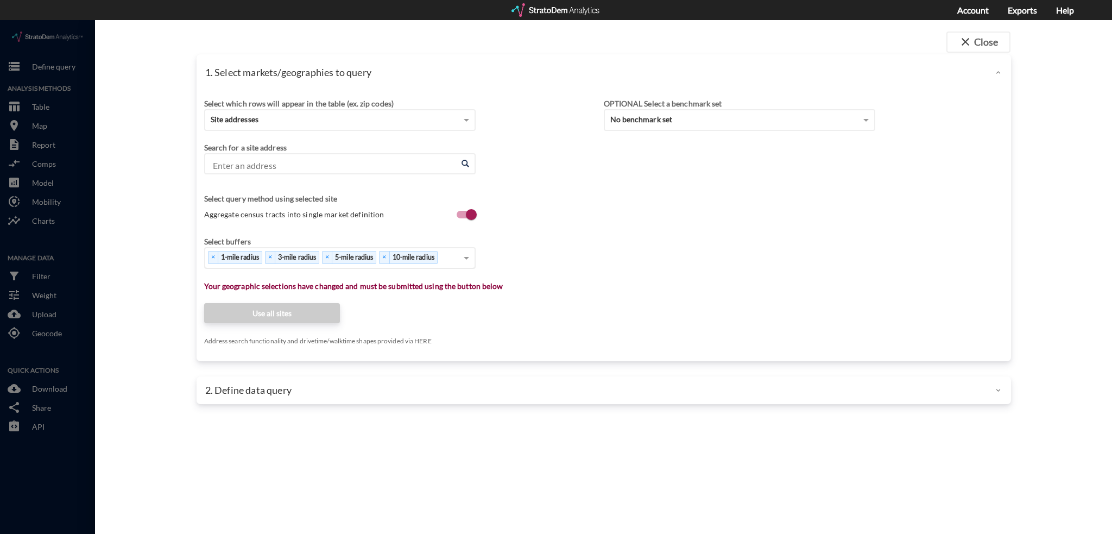
click div "1. Select markets/geographies to query Select which rows will appear in the tab…"
click input "Enter an address"
paste input "[STREET_ADDRESS]"
click li "[STREET_ADDRESS][US_STATE]"
type input "[STREET_ADDRESS][US_STATE]"
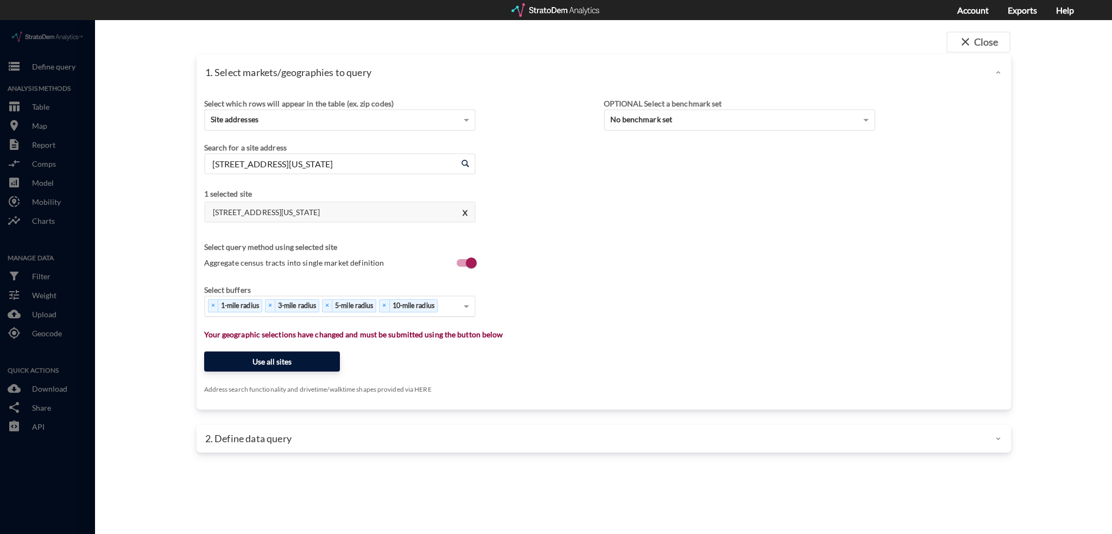
click button "Use all sites"
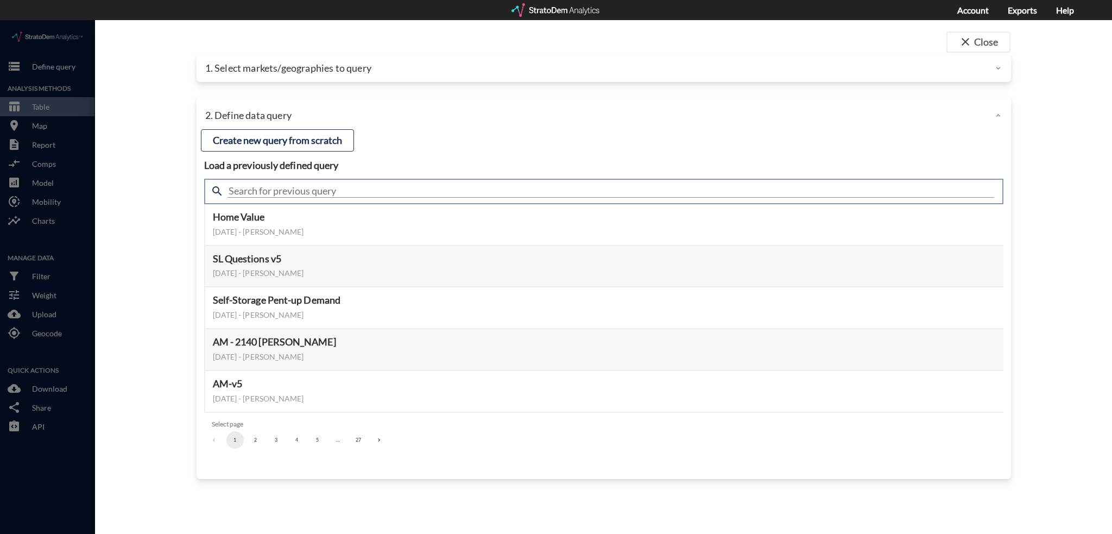
click input "text"
type input "housing demand"
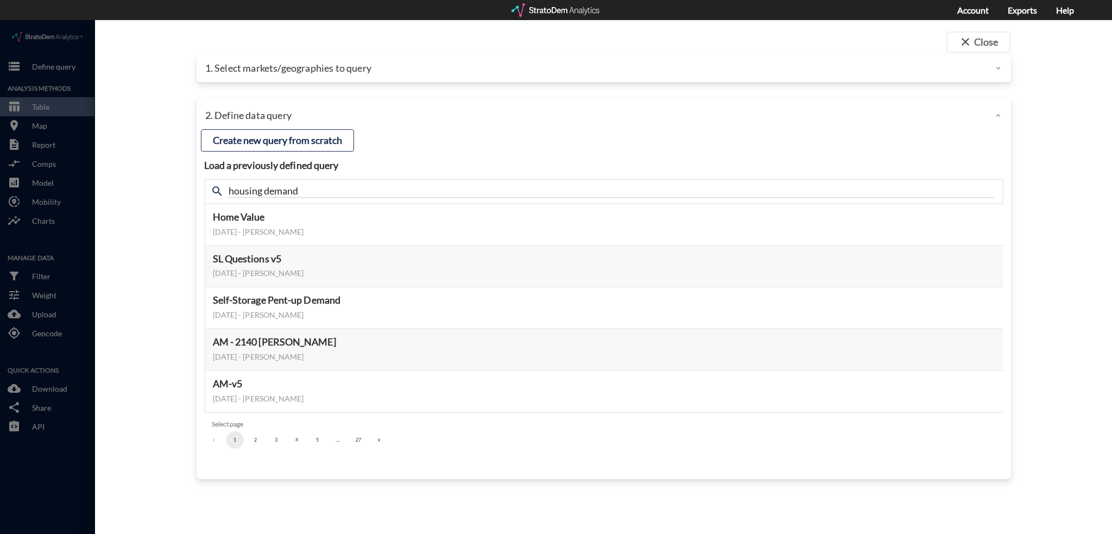
click div "close Close 1. Select markets/geographies to query Select which rows will appea…"
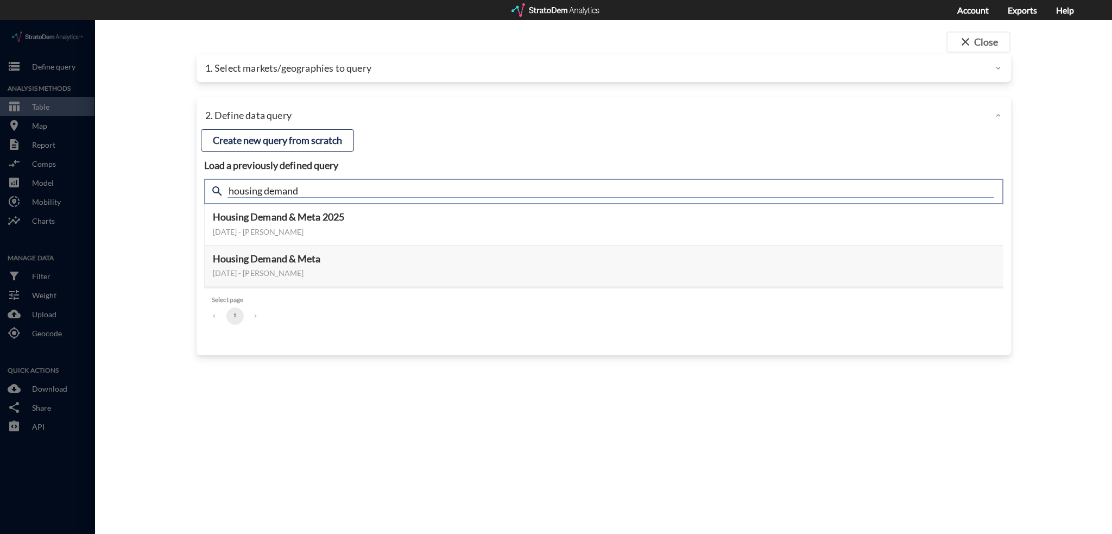
click input "housing demand"
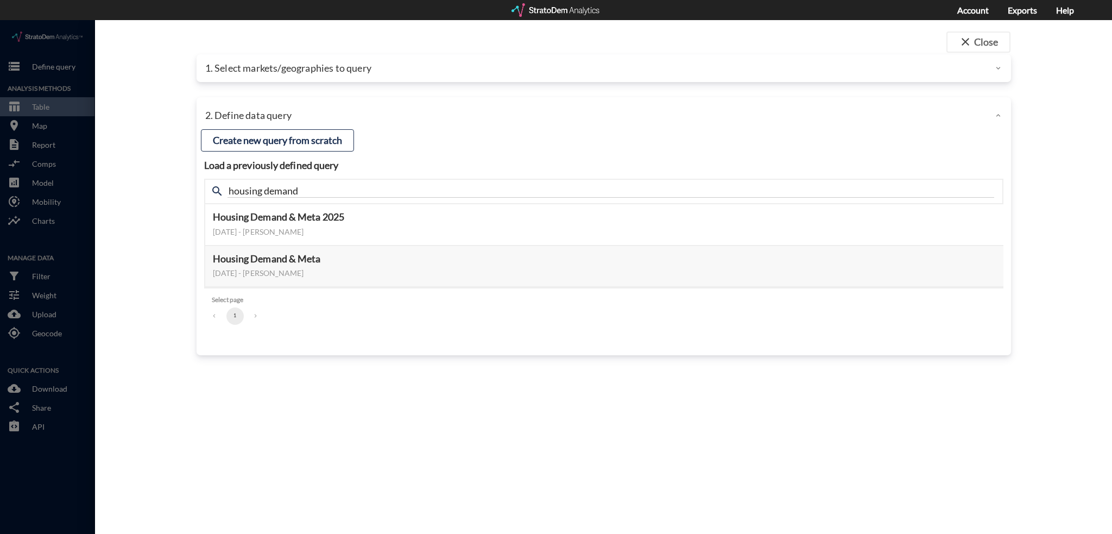
click ul "1"
click button "Select this query"
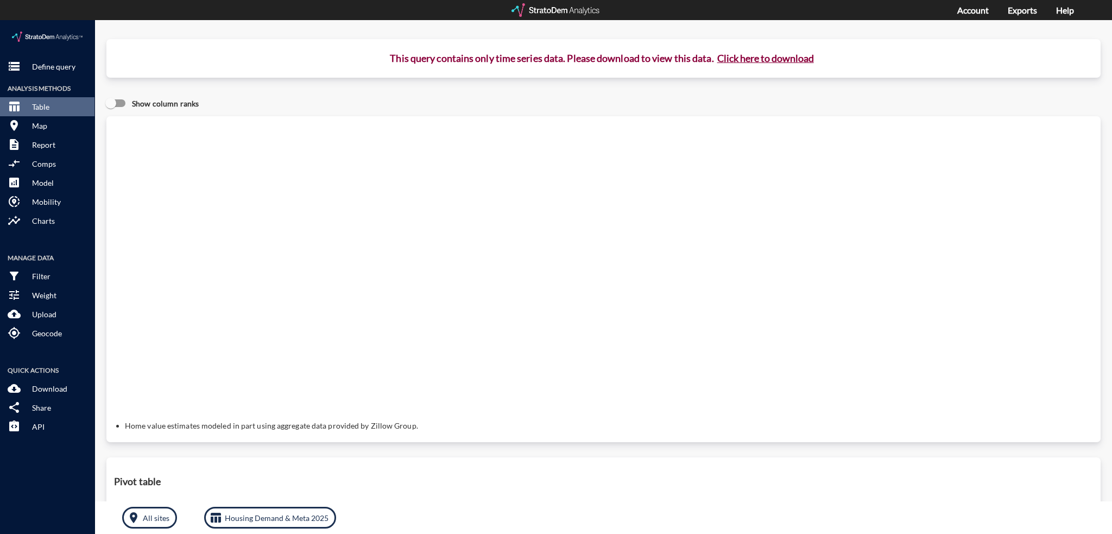
click button "Click here to download"
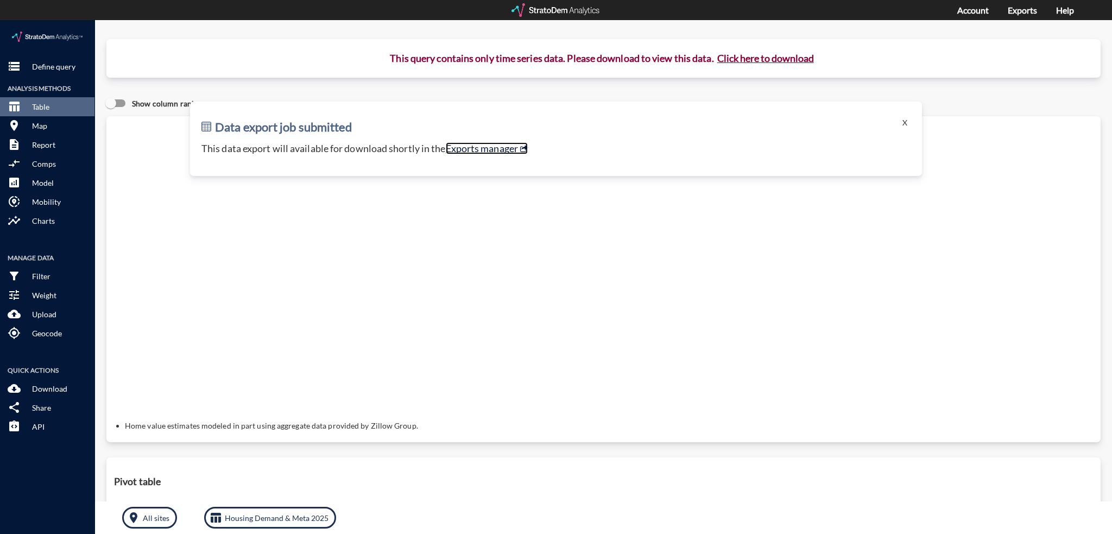
click link "Exports manager"
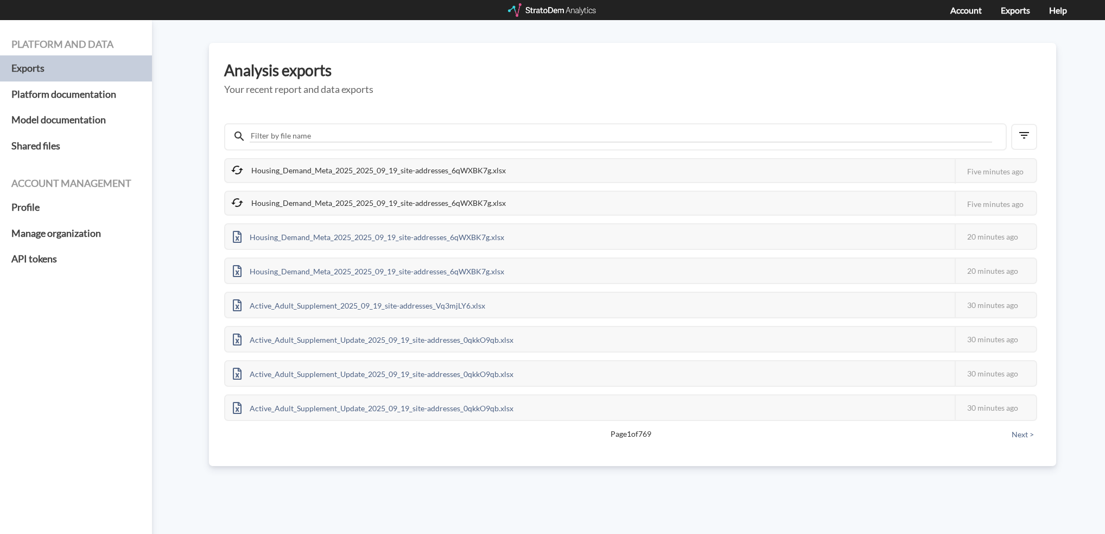
click at [447, 194] on div "Housing_Demand_Meta_2025_2025_09_19_site-addresses_6qWXBK7g.xlsx" at bounding box center [369, 203] width 288 height 23
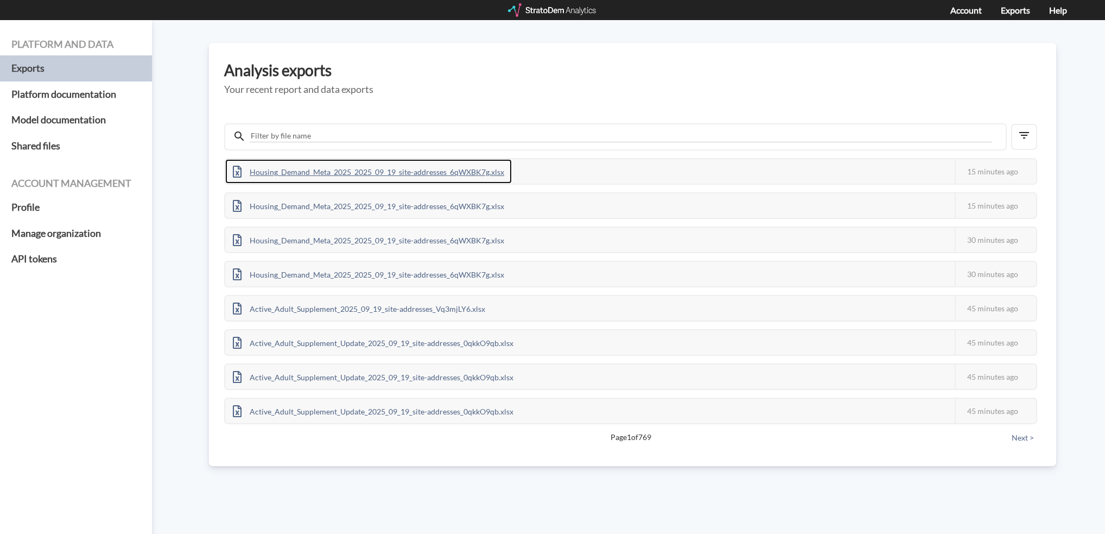
click at [444, 171] on div "Housing_Demand_Meta_2025_2025_09_19_site-addresses_6qWXBK7g.xlsx" at bounding box center [368, 171] width 287 height 24
